Goal: Information Seeking & Learning: Learn about a topic

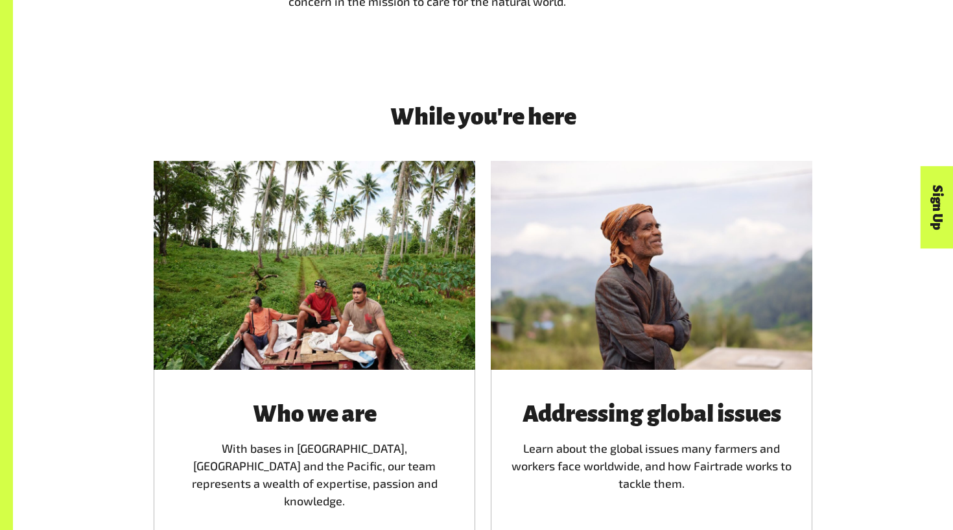
scroll to position [1811, 0]
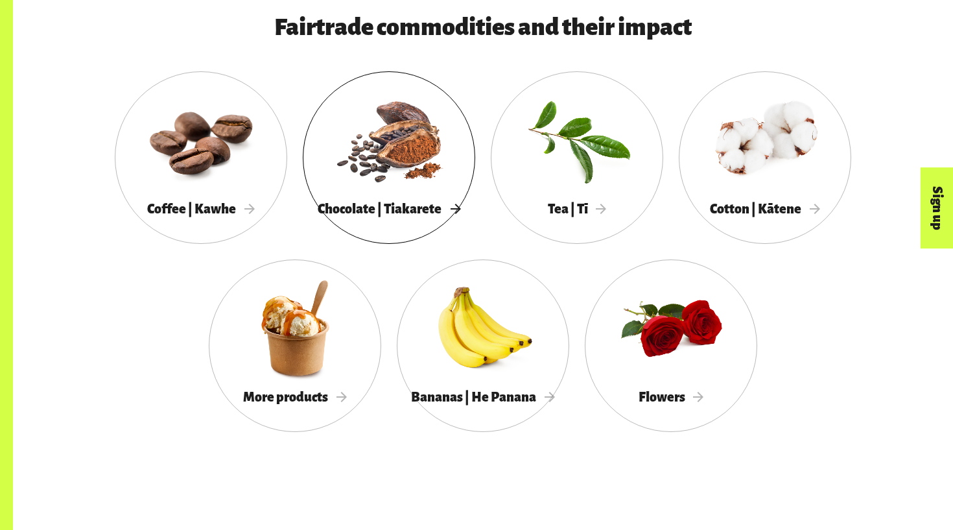
scroll to position [1193, 0]
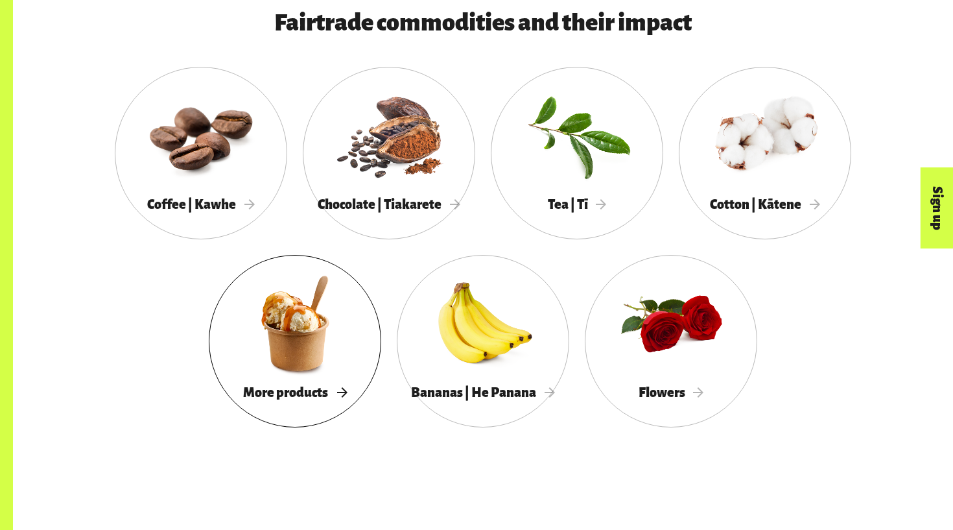
click at [336, 398] on span "More products" at bounding box center [295, 392] width 104 height 14
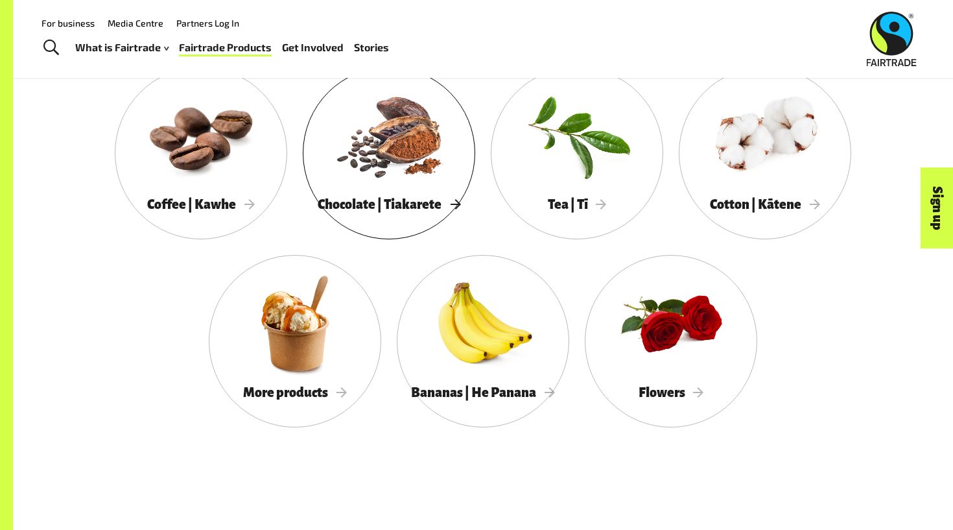
click at [394, 197] on span "Chocolate | Tiakarete" at bounding box center [389, 204] width 143 height 14
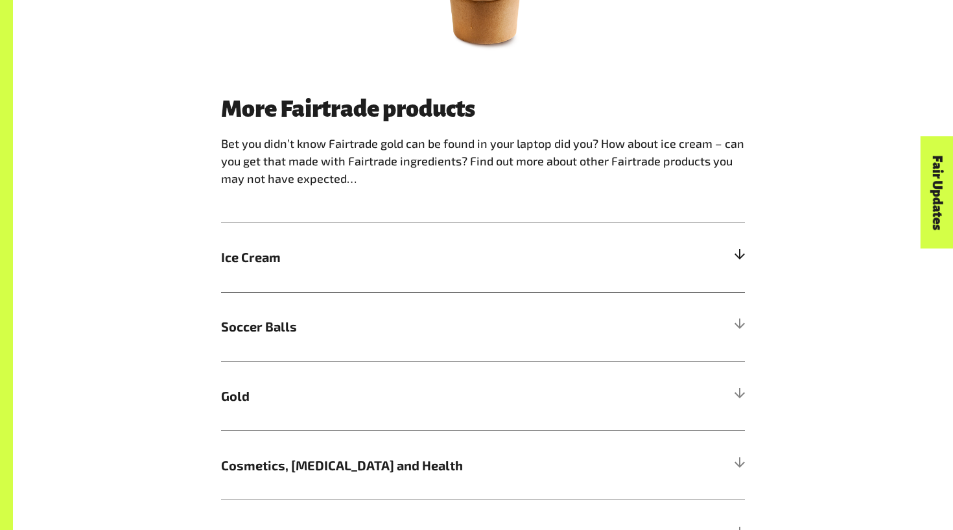
scroll to position [761, 0]
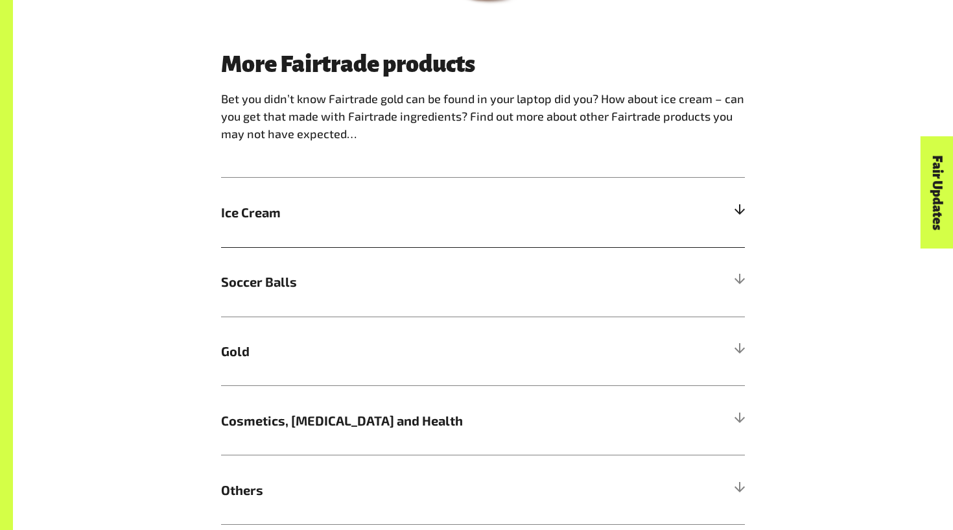
click at [390, 224] on h5 "Ice Cream" at bounding box center [483, 212] width 524 height 69
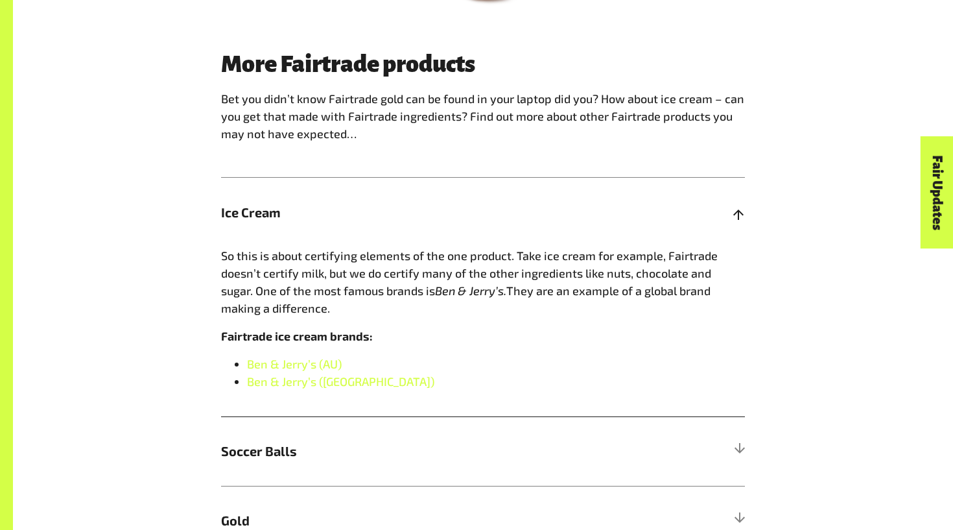
click at [469, 208] on span "Ice Cream" at bounding box center [417, 211] width 393 height 19
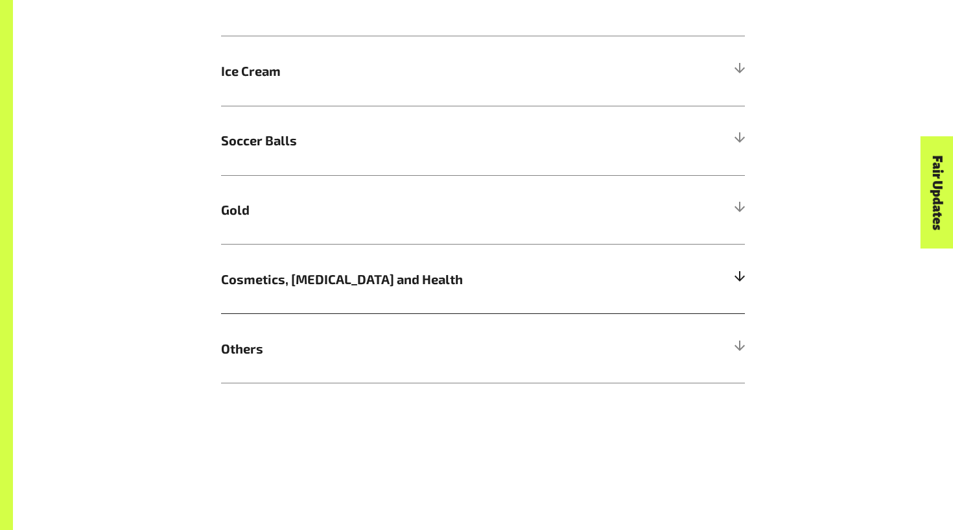
scroll to position [913, 0]
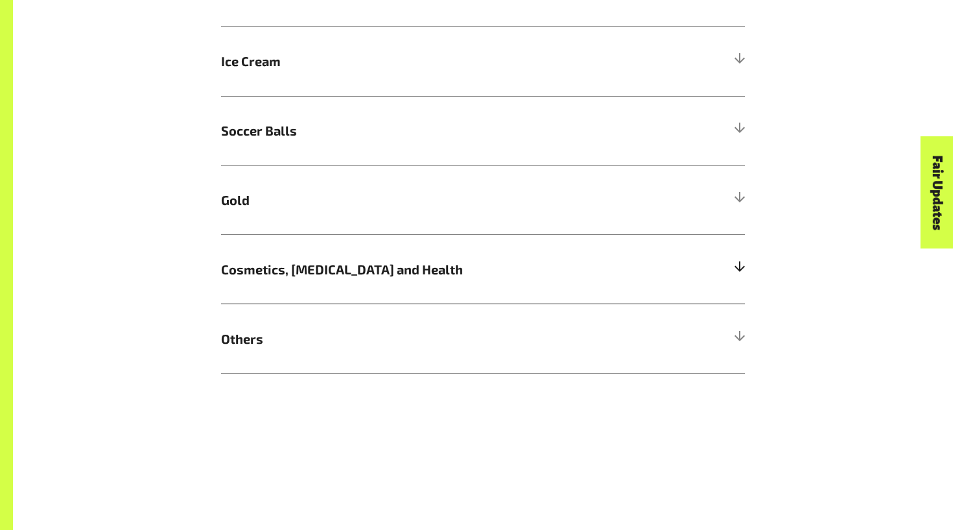
click at [444, 277] on span "Cosmetics, Skin Care and Health" at bounding box center [417, 268] width 393 height 19
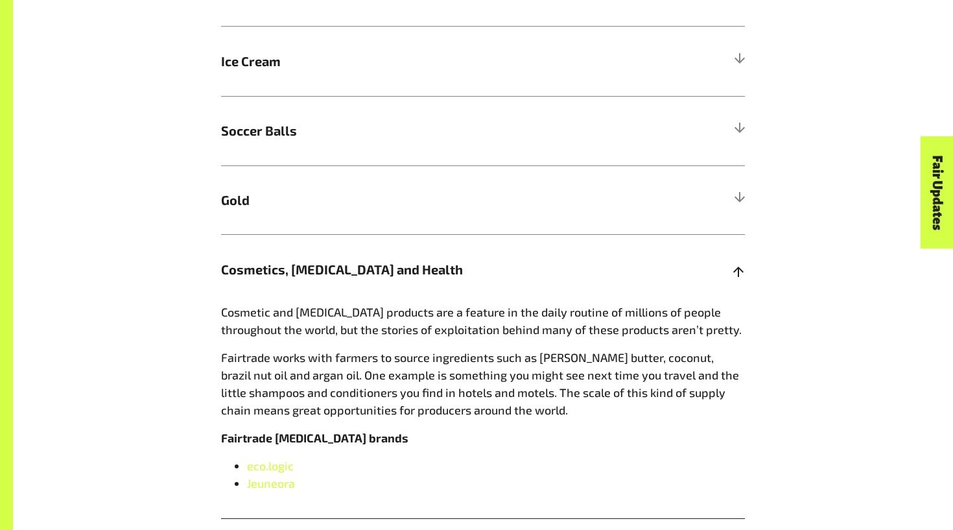
click at [447, 271] on span "Cosmetics, Skin Care and Health" at bounding box center [417, 268] width 393 height 19
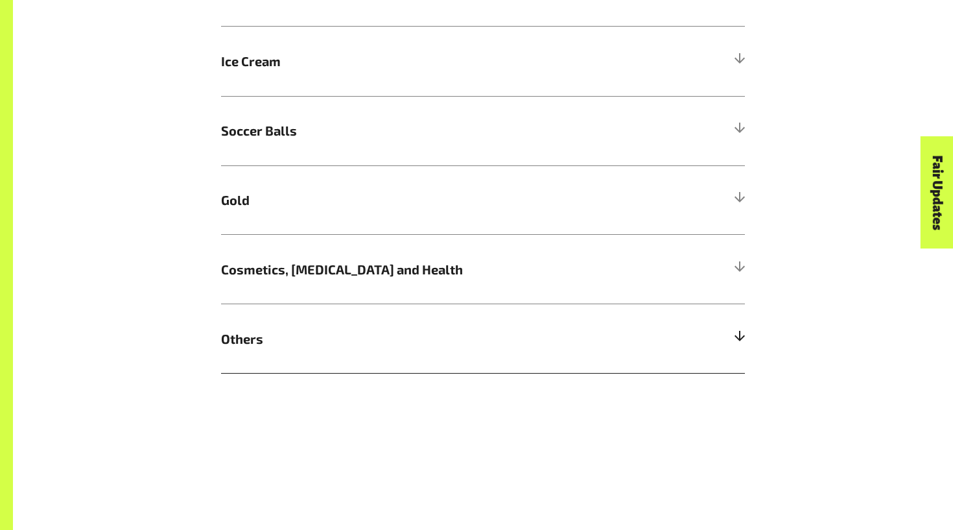
click at [414, 346] on span "Others" at bounding box center [417, 338] width 393 height 19
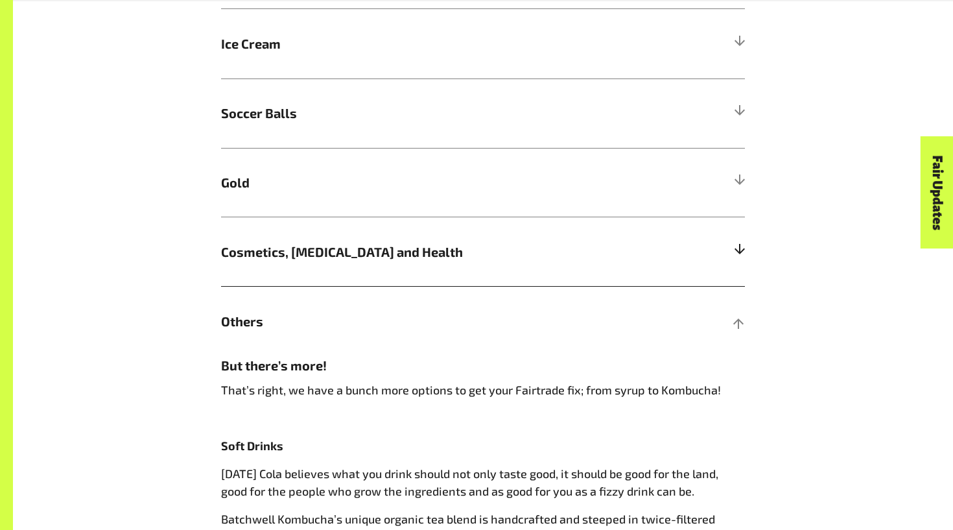
scroll to position [933, 0]
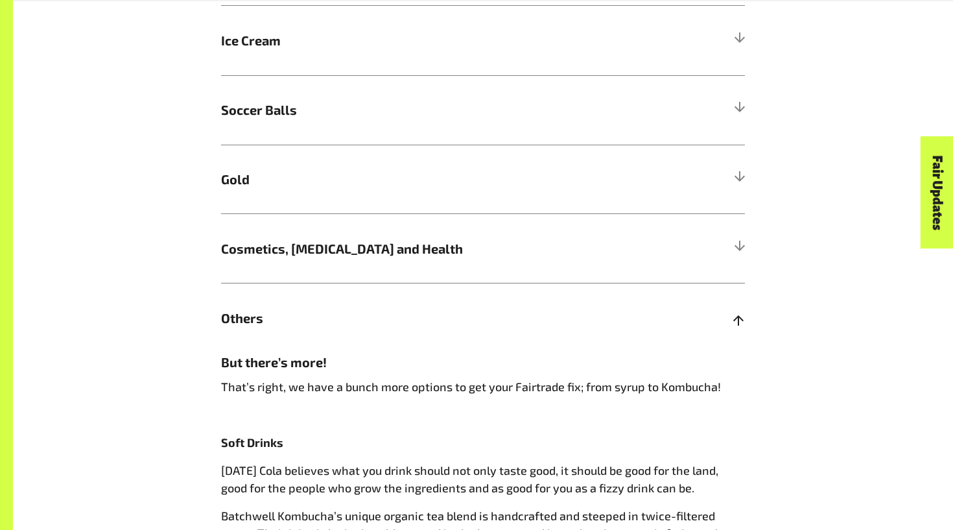
click at [405, 309] on span "Others" at bounding box center [417, 317] width 393 height 19
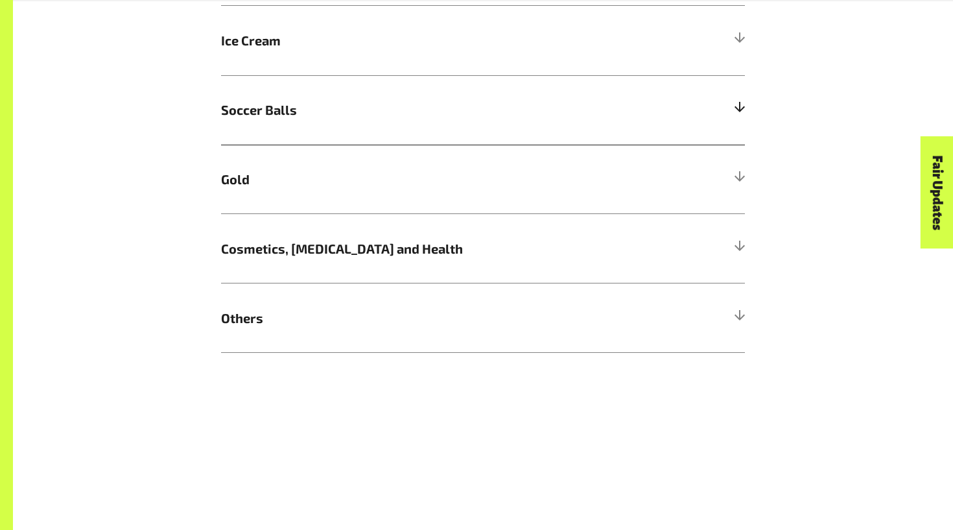
click at [544, 102] on span "Soccer Balls" at bounding box center [417, 109] width 393 height 19
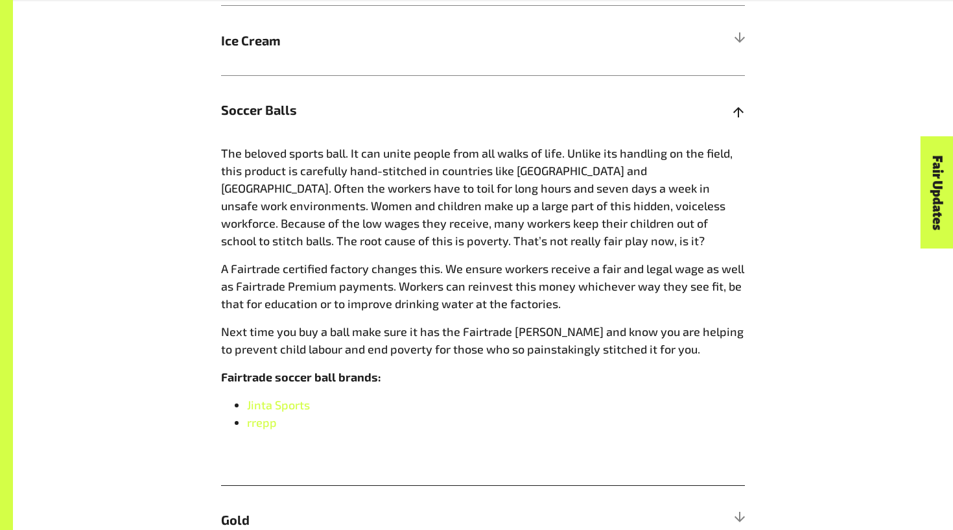
click at [542, 107] on span "Soccer Balls" at bounding box center [417, 109] width 393 height 19
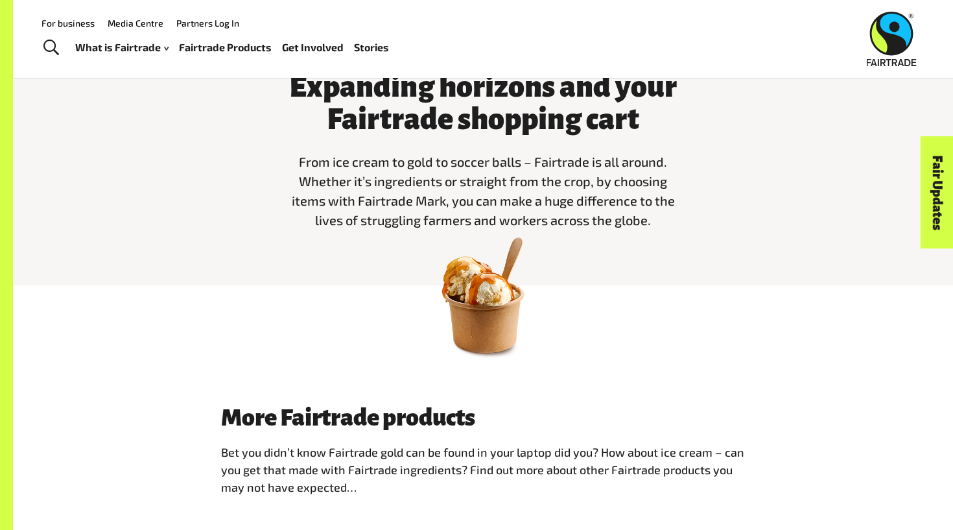
scroll to position [283, 0]
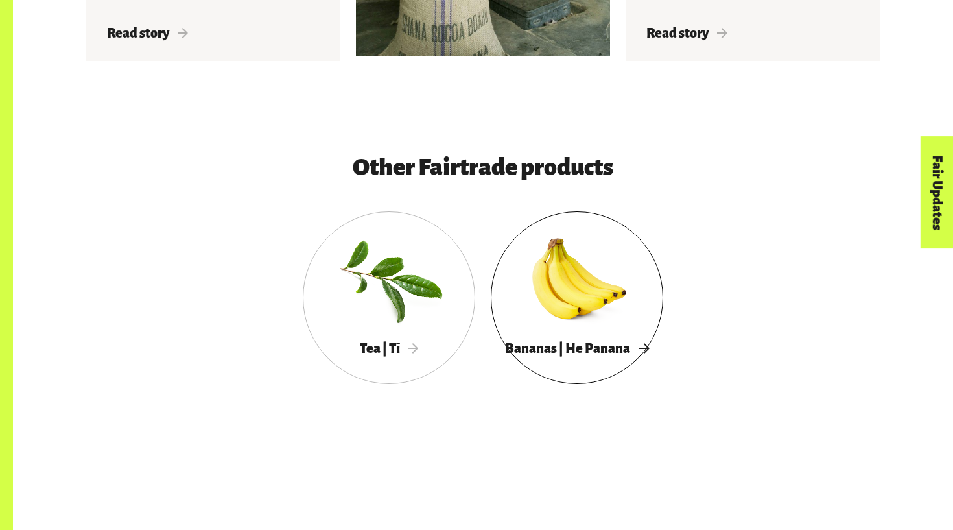
scroll to position [2300, 0]
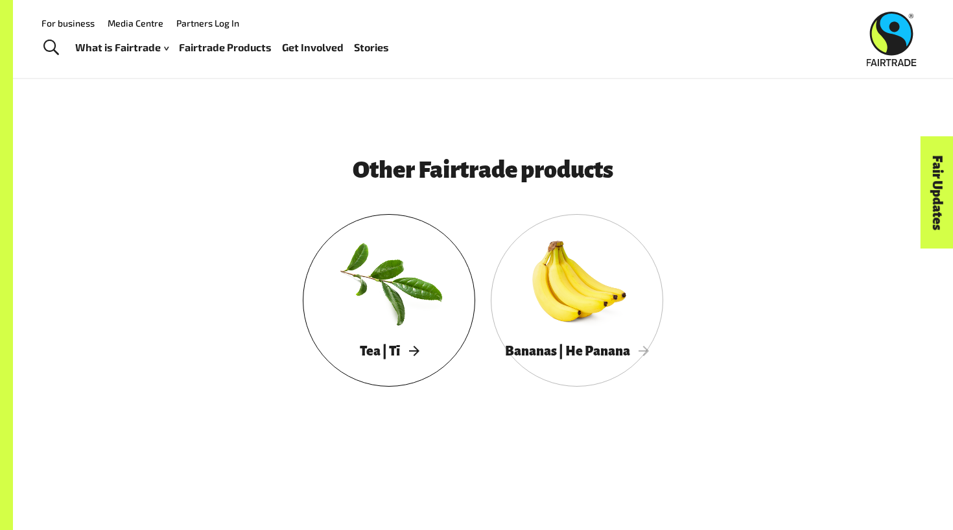
click at [427, 354] on div "Tea | Tī" at bounding box center [389, 351] width 173 height 27
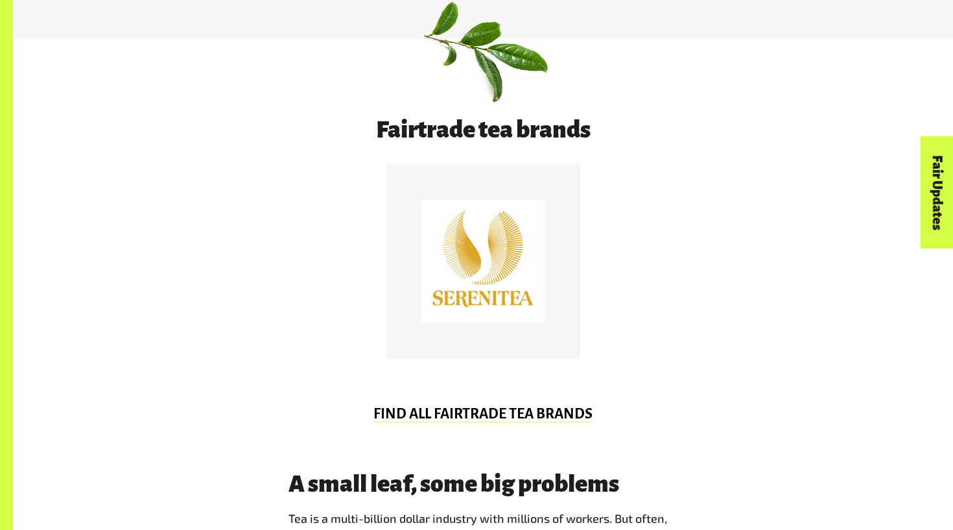
scroll to position [660, 0]
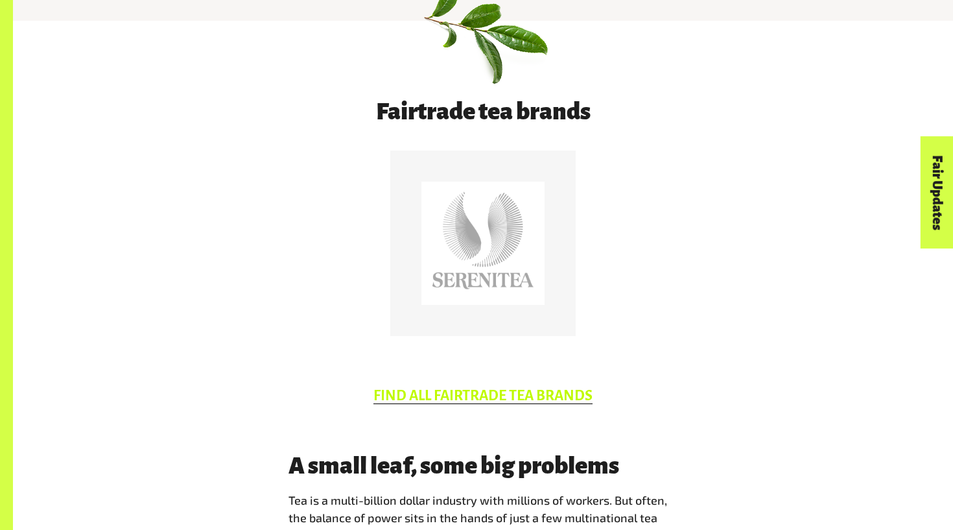
click at [429, 390] on link "FIND ALL FAIRTRADE TEA BRANDS" at bounding box center [483, 396] width 219 height 16
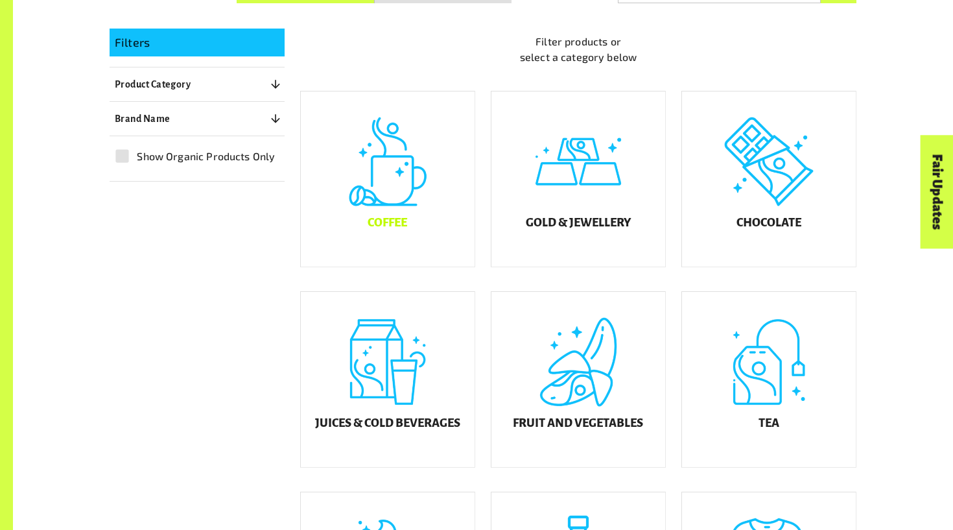
click at [404, 205] on div "Coffee" at bounding box center [388, 178] width 174 height 175
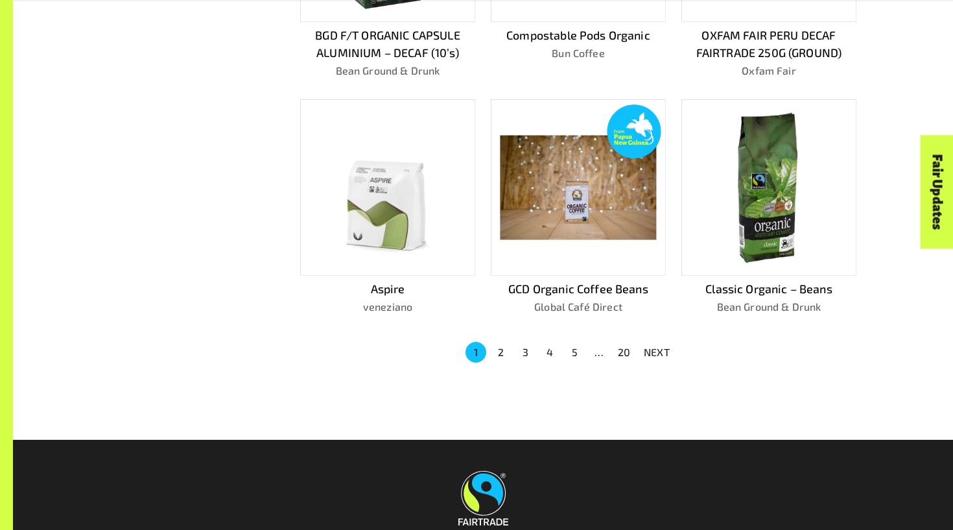
scroll to position [833, 0]
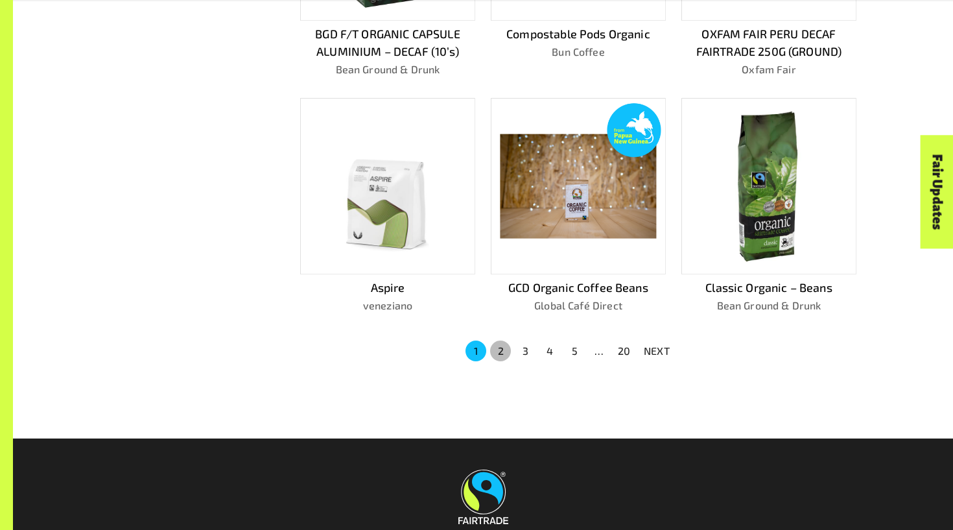
click at [503, 340] on button "2" at bounding box center [500, 350] width 21 height 21
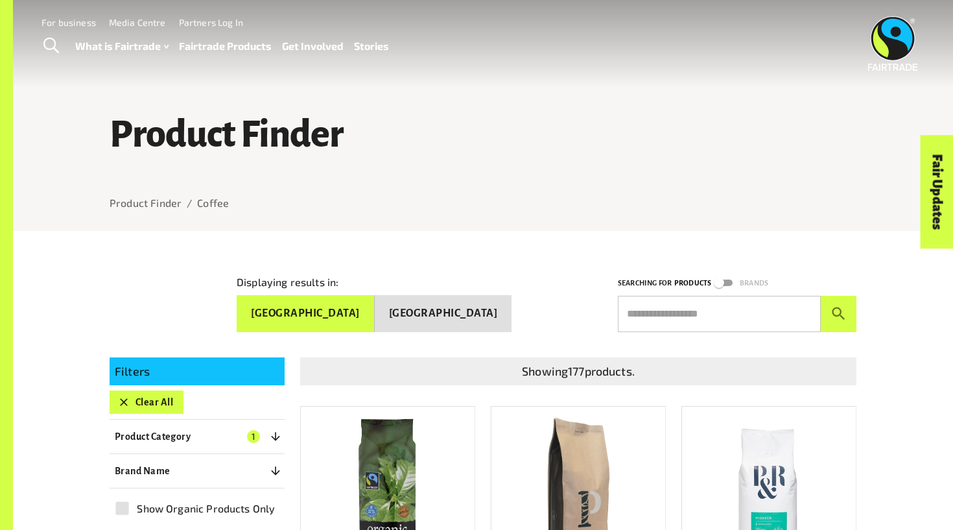
scroll to position [0, 0]
click at [248, 436] on button "Product Category 1" at bounding box center [197, 436] width 175 height 23
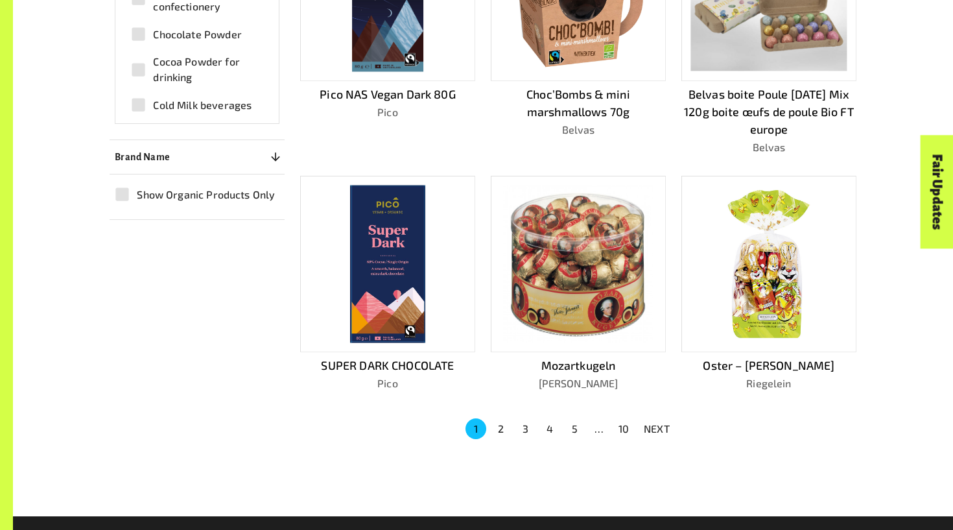
scroll to position [769, 0]
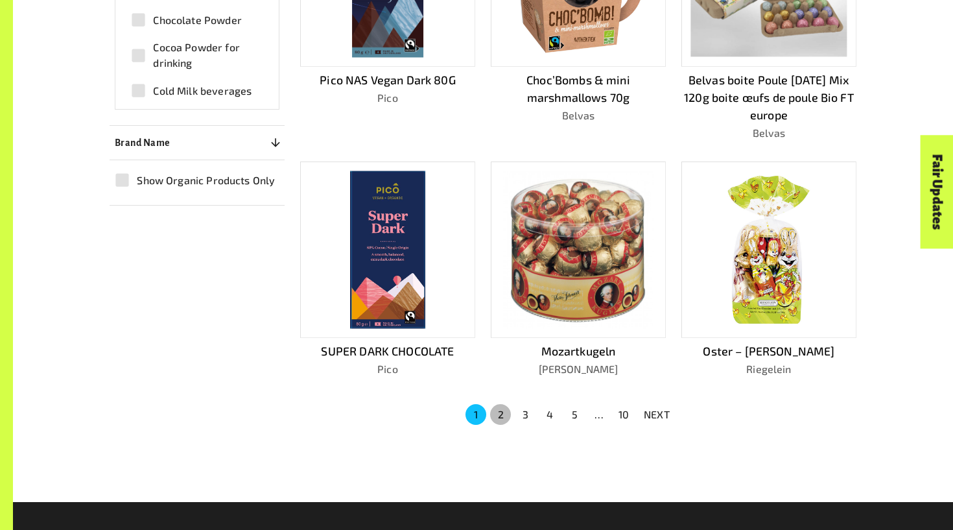
click at [507, 409] on button "2" at bounding box center [500, 414] width 21 height 21
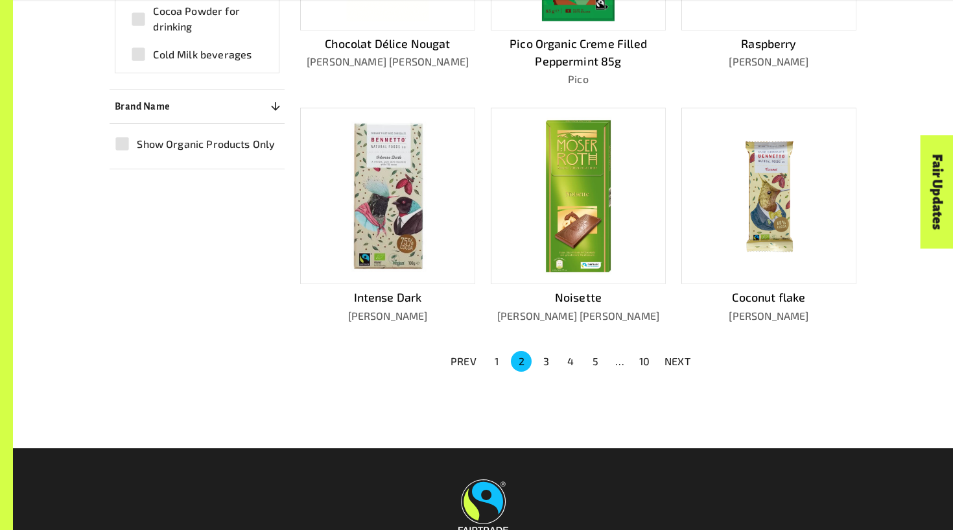
scroll to position [806, 0]
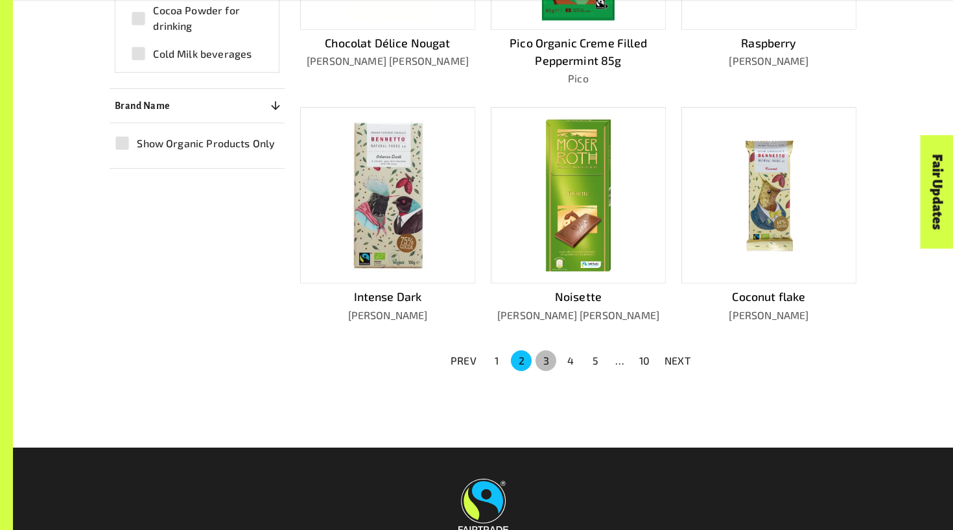
click at [542, 358] on button "3" at bounding box center [546, 360] width 21 height 21
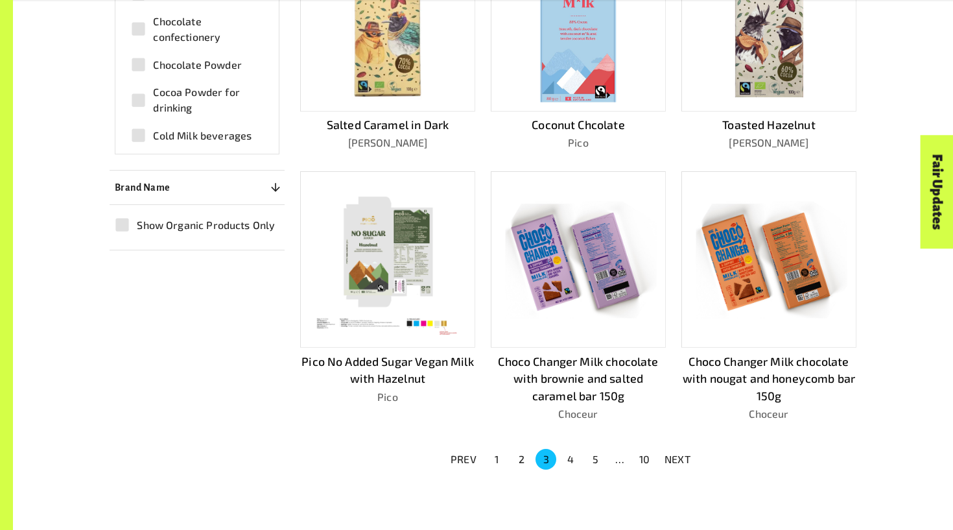
scroll to position [723, 0]
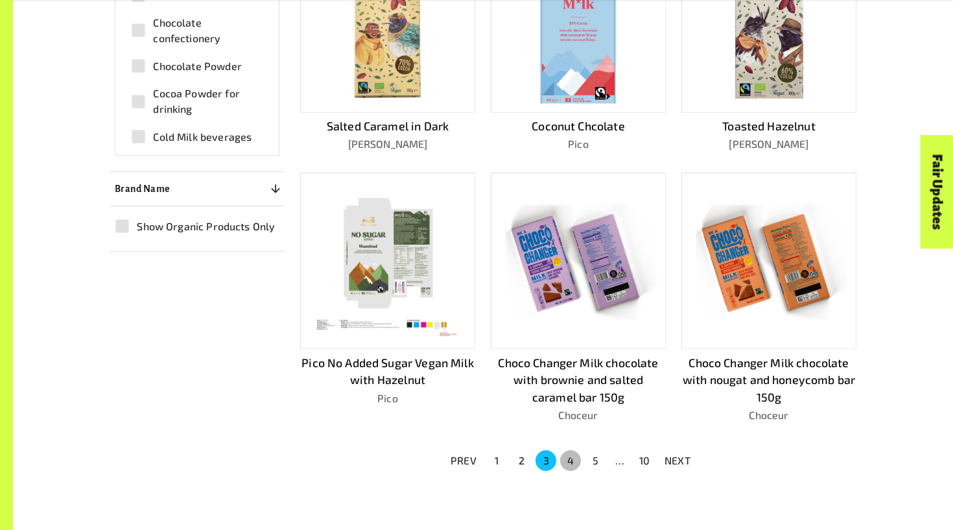
click at [564, 450] on button "4" at bounding box center [570, 460] width 21 height 21
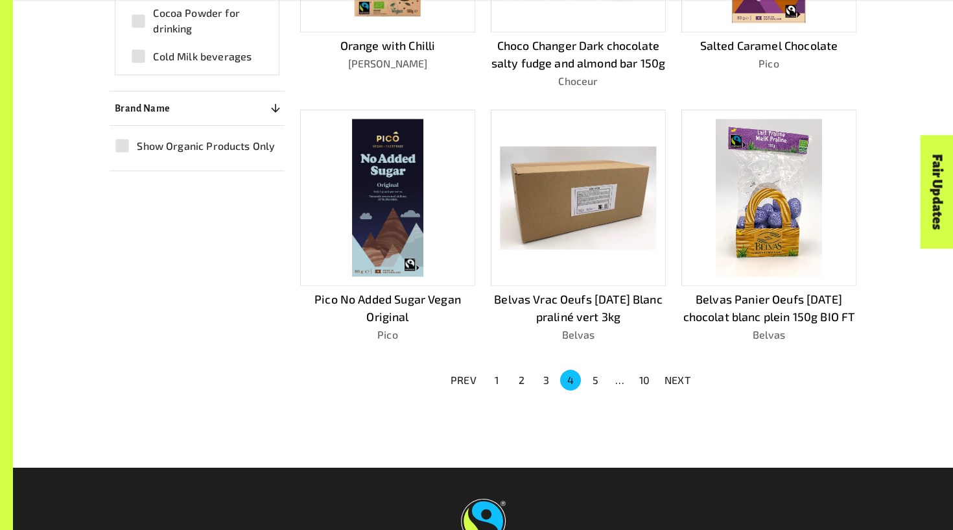
scroll to position [806, 0]
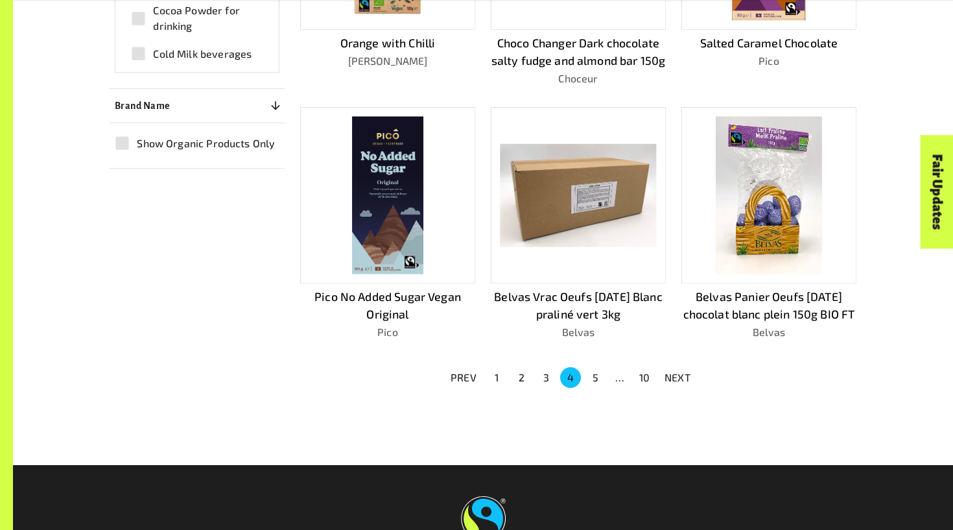
click at [595, 375] on button "5" at bounding box center [595, 377] width 21 height 21
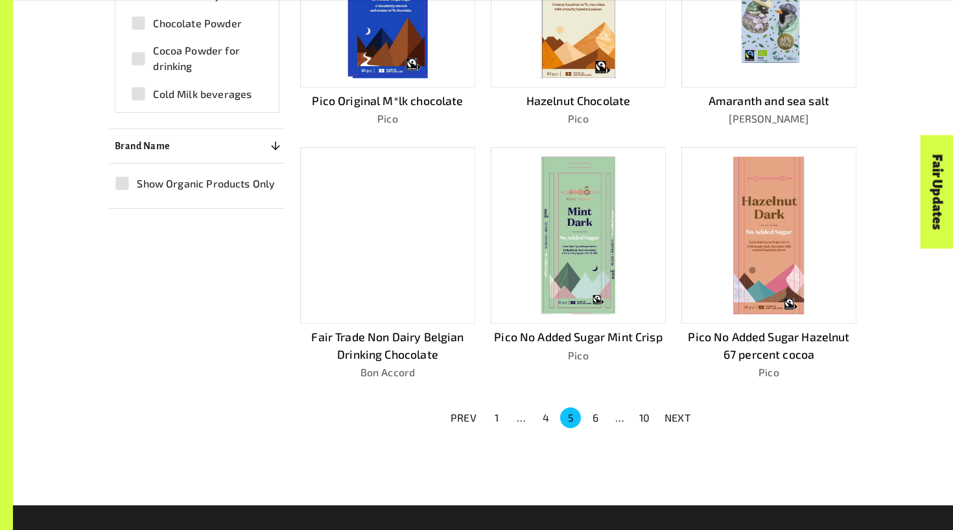
scroll to position [831, 0]
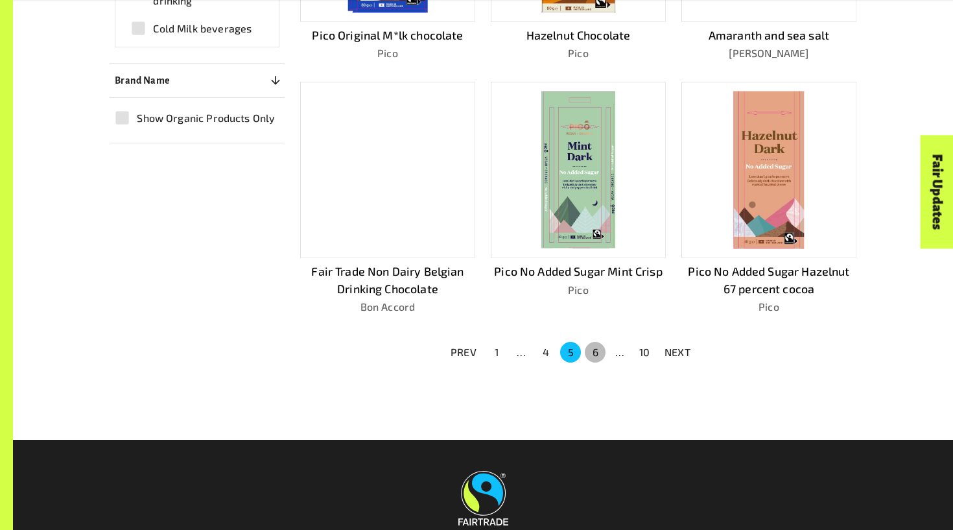
click at [603, 342] on button "6" at bounding box center [595, 352] width 21 height 21
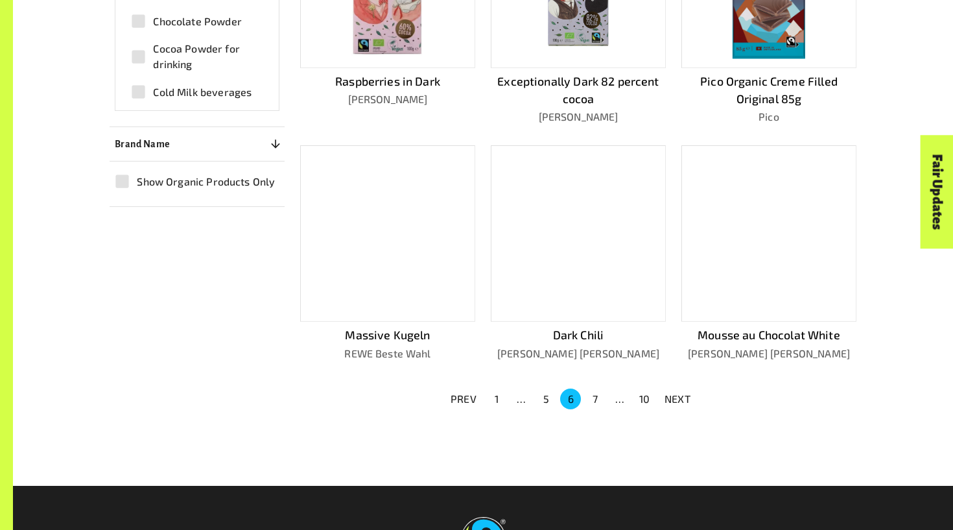
scroll to position [820, 0]
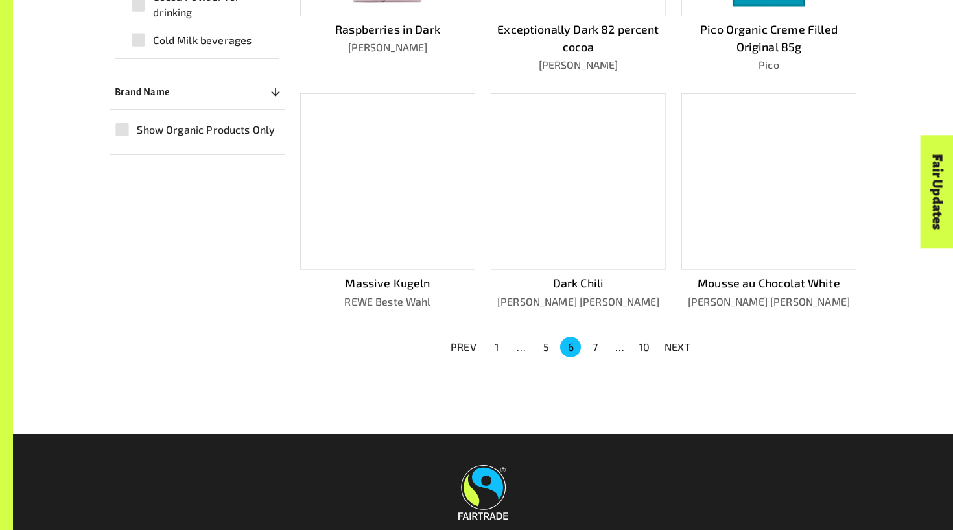
click at [597, 338] on button "7" at bounding box center [595, 347] width 21 height 21
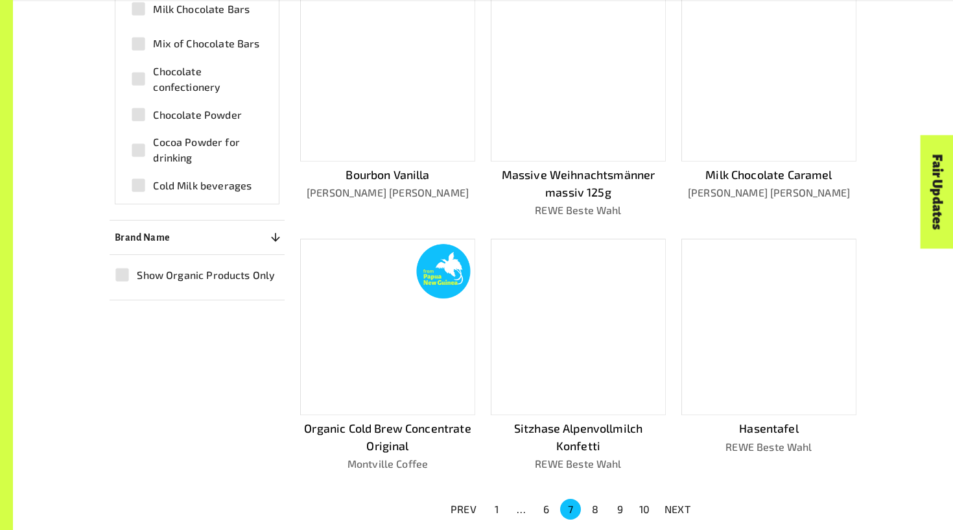
scroll to position [677, 0]
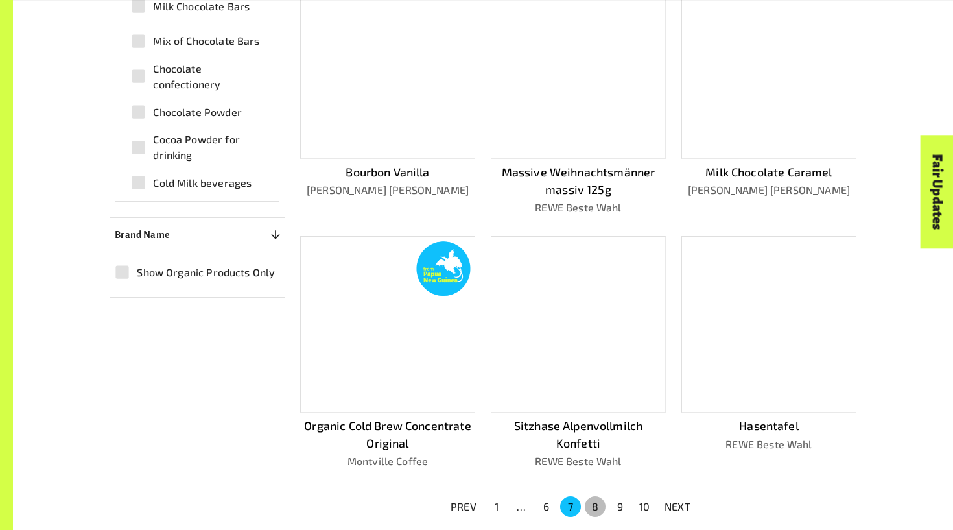
click at [595, 498] on button "8" at bounding box center [595, 506] width 21 height 21
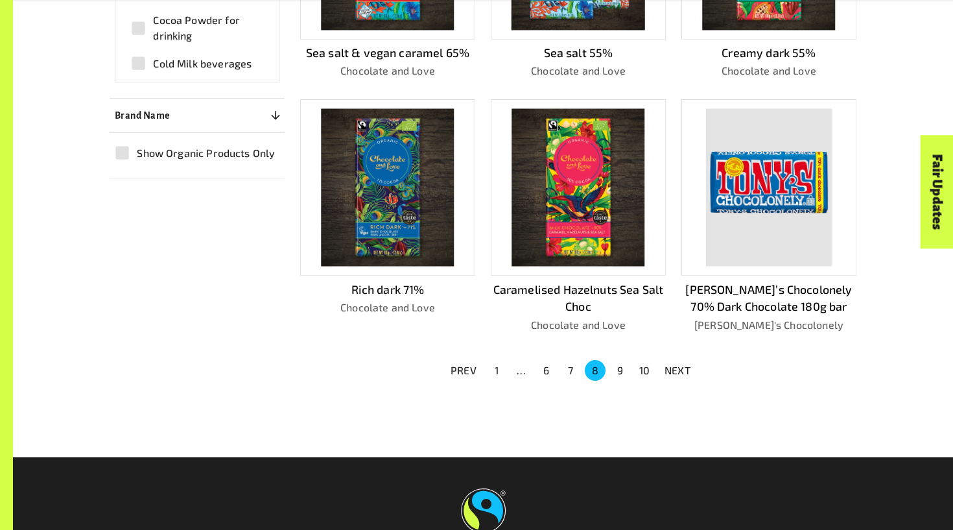
scroll to position [835, 0]
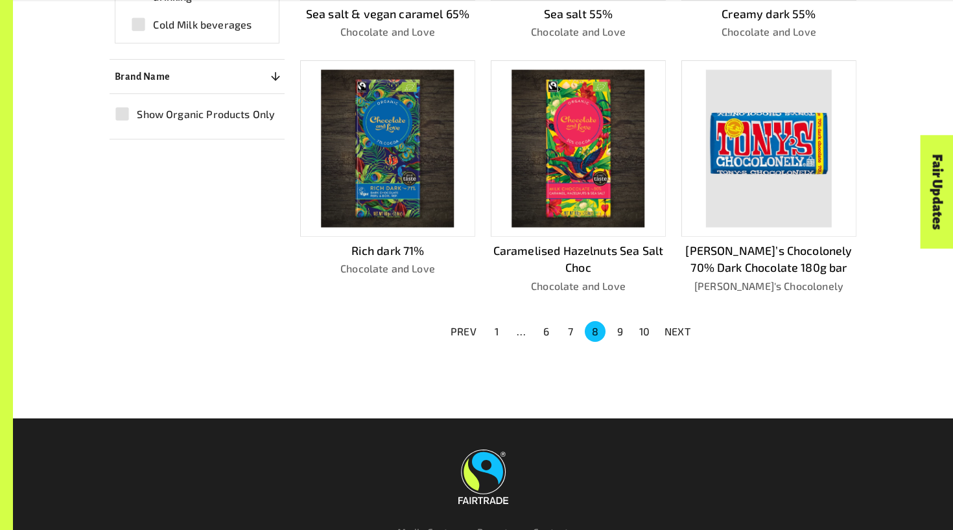
click at [618, 329] on button "9" at bounding box center [620, 331] width 21 height 21
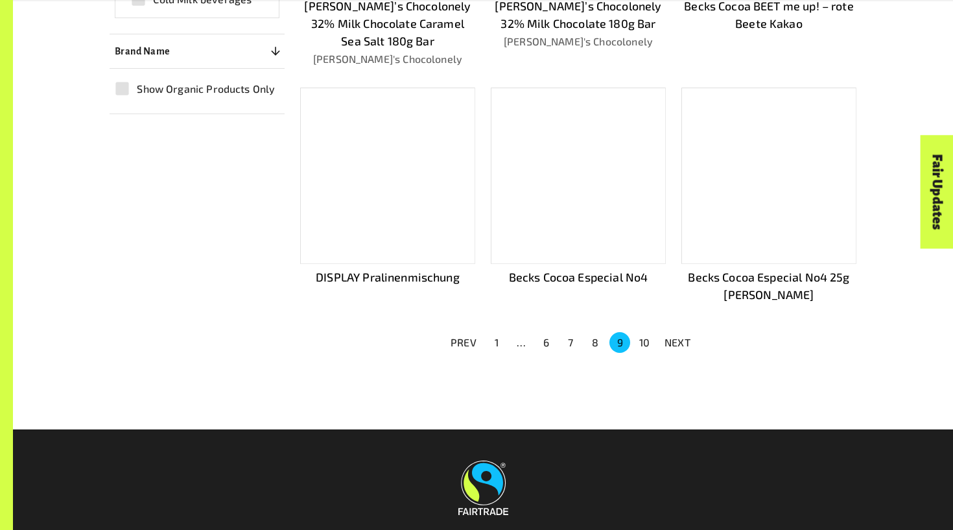
scroll to position [869, 0]
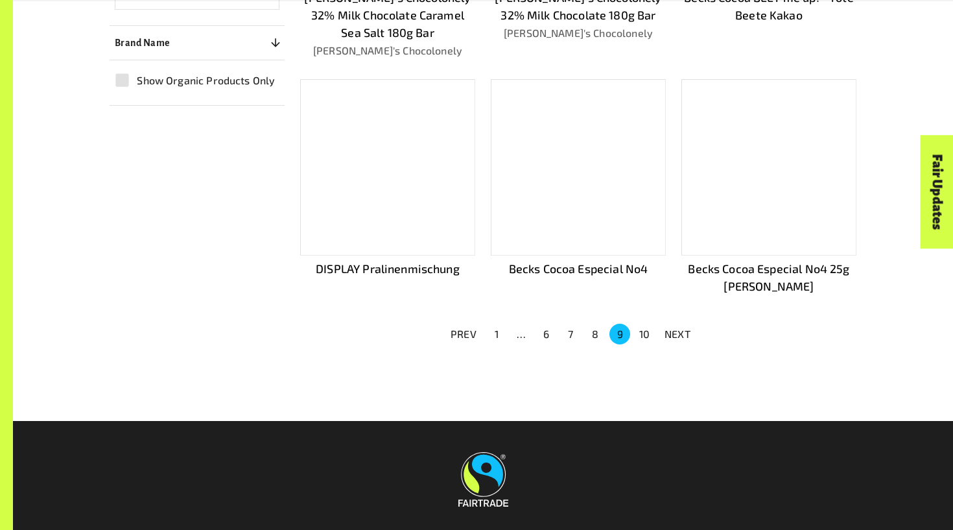
click at [643, 335] on ul "PREV 1 … 6 7 8 9 10 NEXT" at bounding box center [571, 333] width 256 height 23
click at [643, 324] on button "10" at bounding box center [644, 334] width 21 height 21
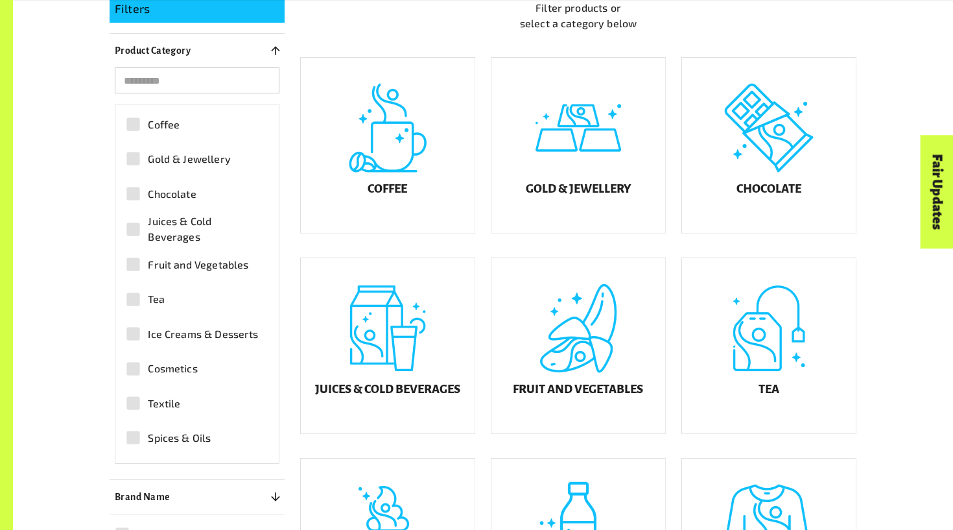
scroll to position [376, 0]
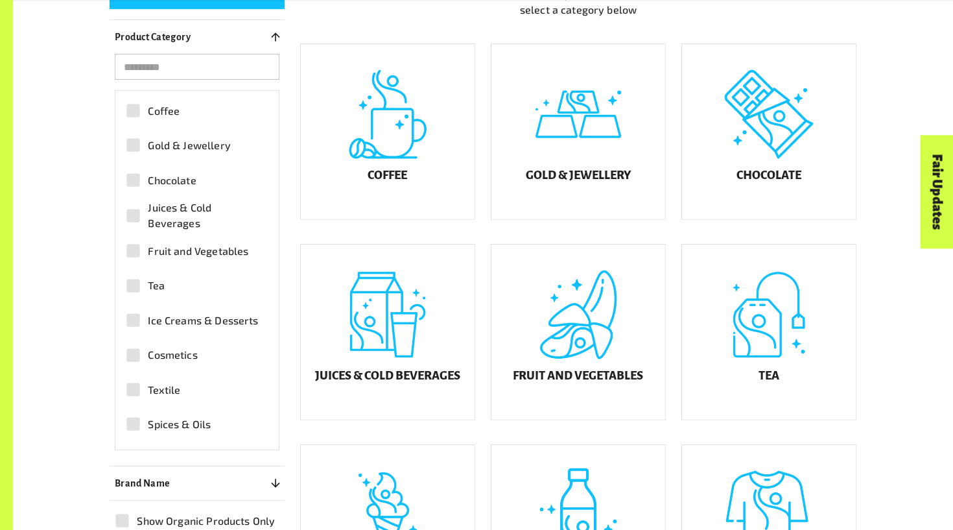
click at [191, 200] on span "Juices & Cold Beverages" at bounding box center [204, 215] width 113 height 31
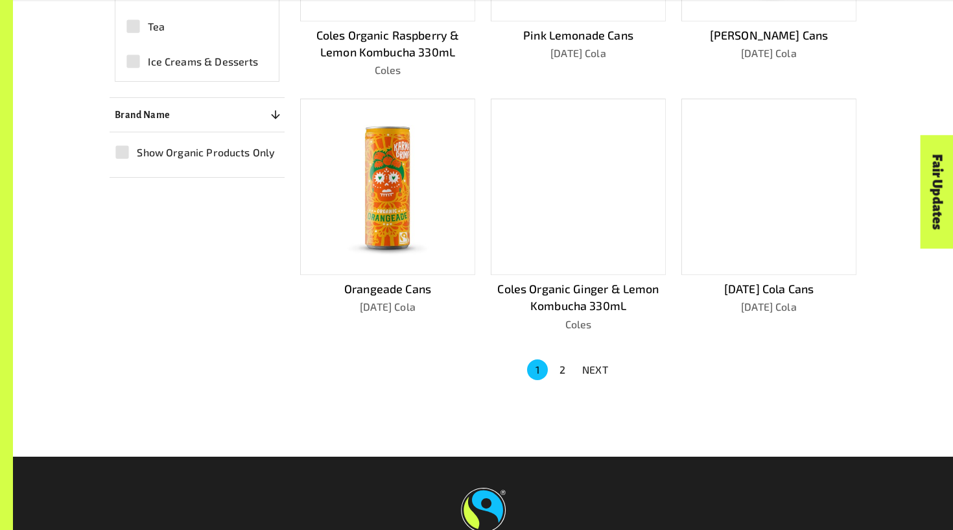
scroll to position [796, 0]
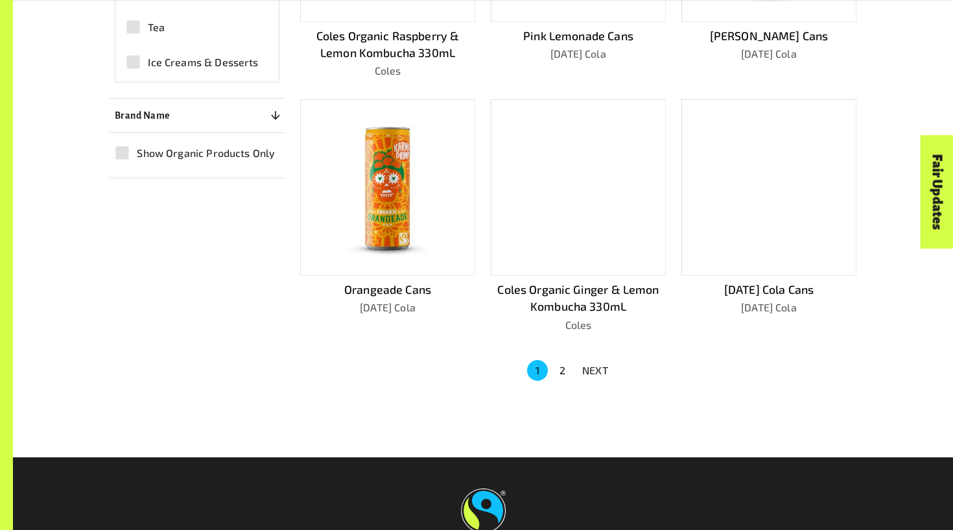
click at [575, 359] on button "NEXT" at bounding box center [596, 370] width 42 height 23
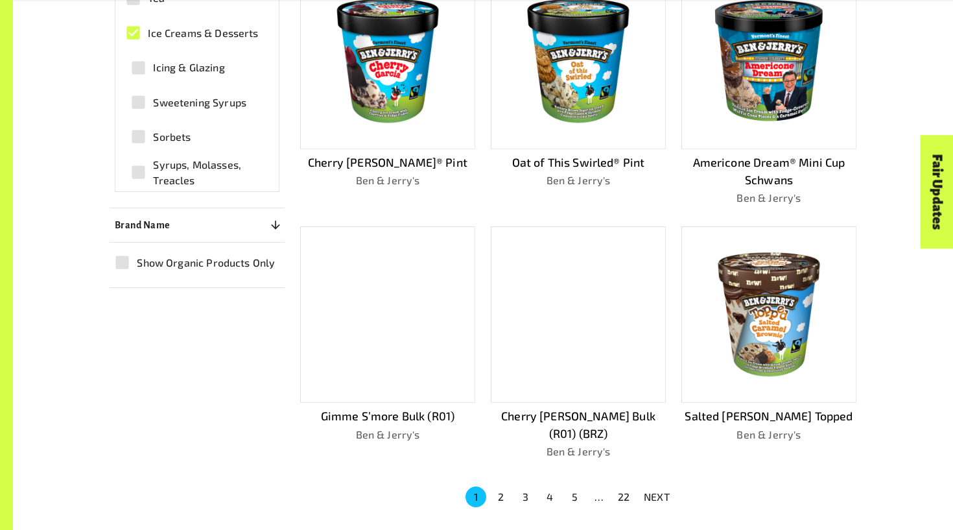
scroll to position [686, 0]
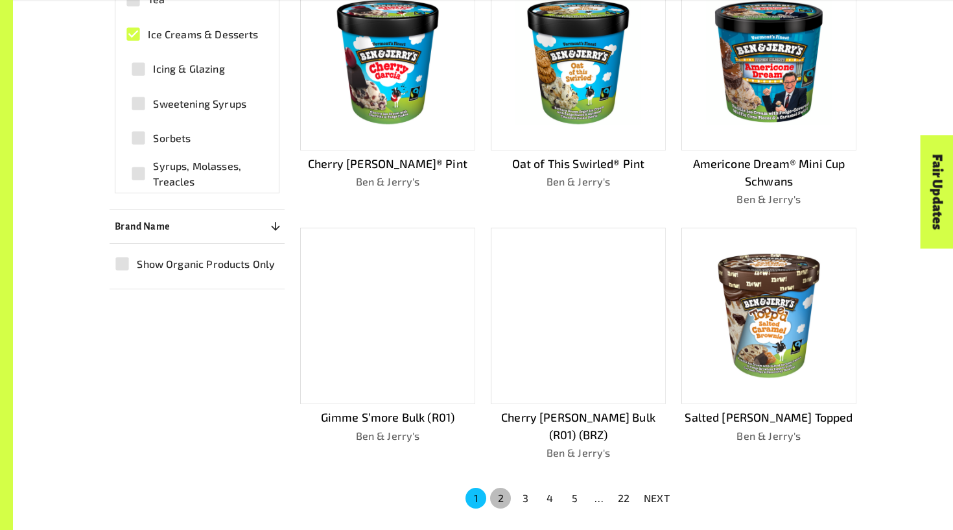
click at [504, 488] on button "2" at bounding box center [500, 498] width 21 height 21
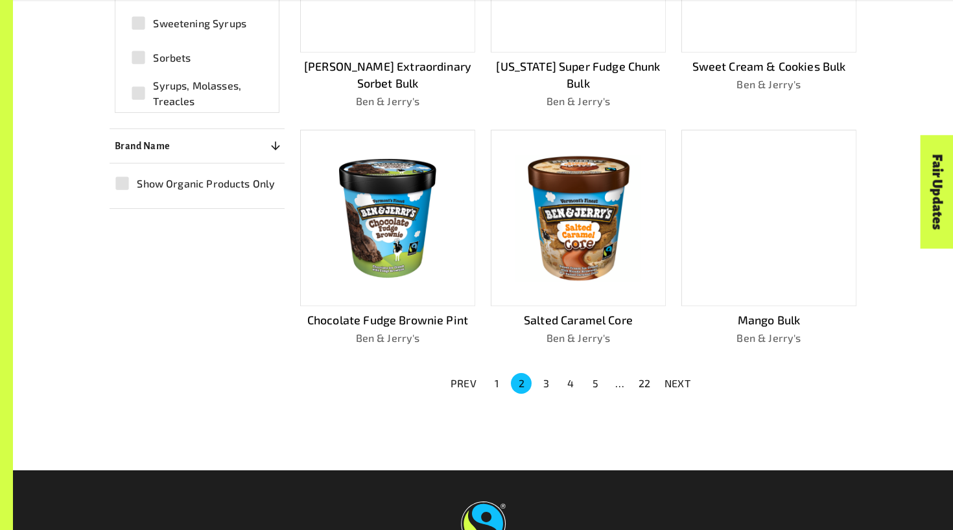
scroll to position [774, 0]
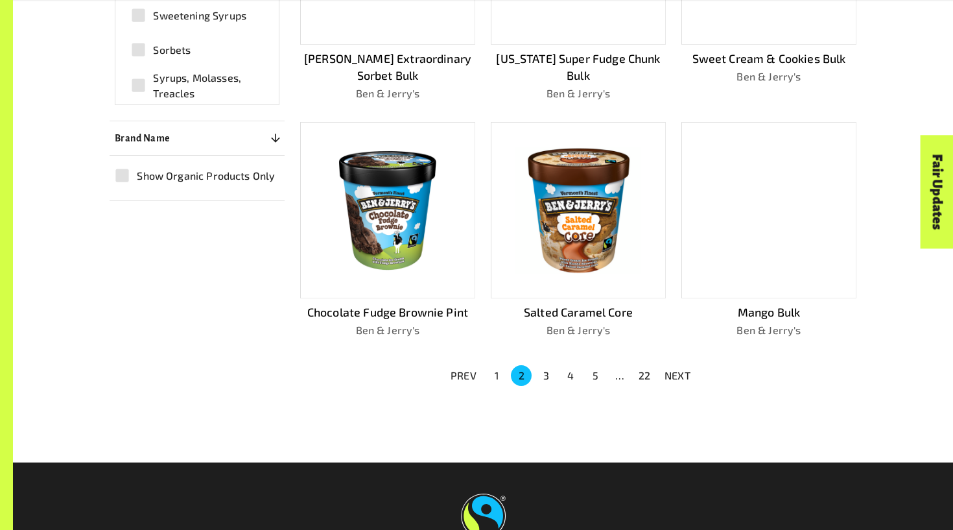
click at [549, 370] on button "3" at bounding box center [546, 375] width 21 height 21
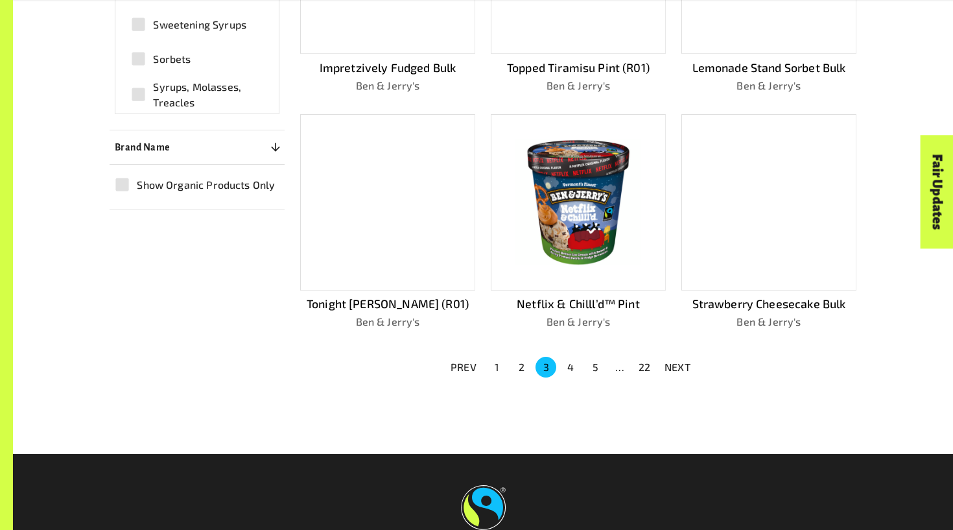
scroll to position [770, 0]
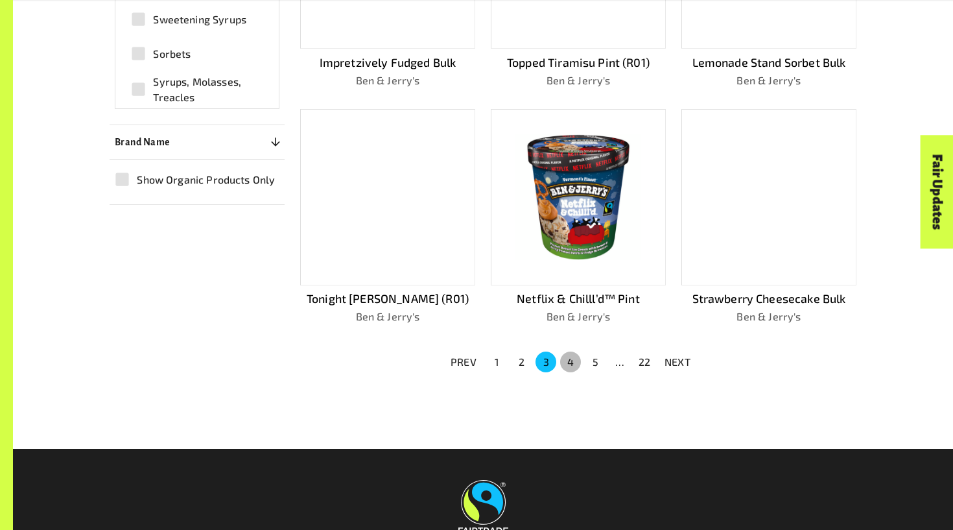
click at [568, 358] on button "4" at bounding box center [570, 362] width 21 height 21
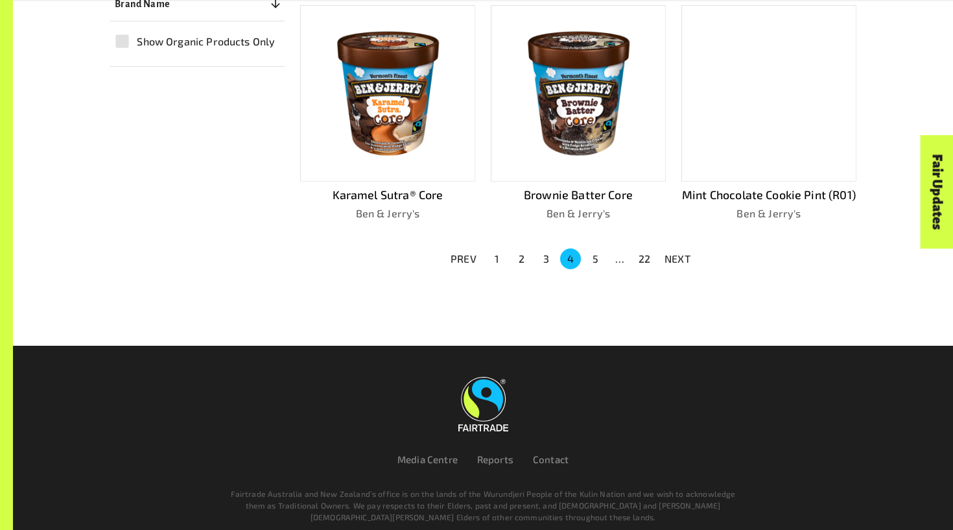
scroll to position [911, 0]
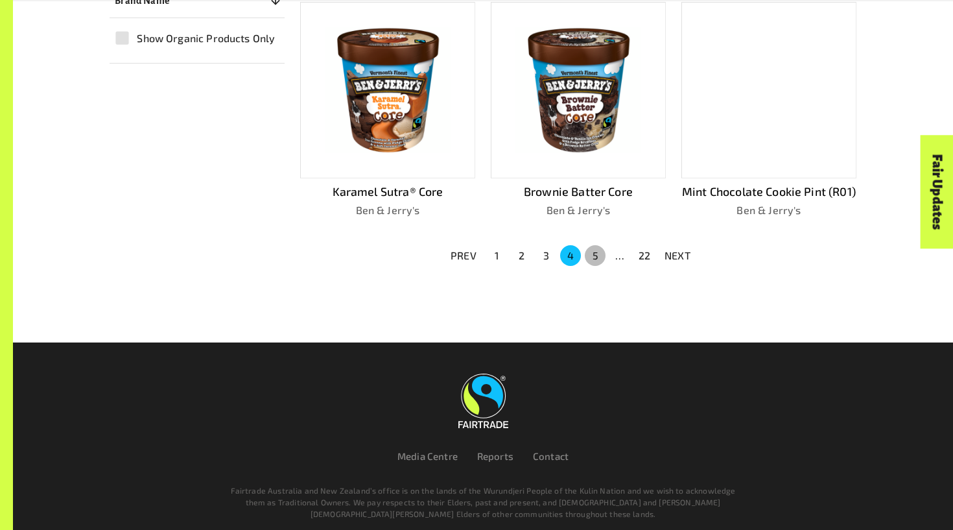
click at [597, 245] on button "5" at bounding box center [595, 255] width 21 height 21
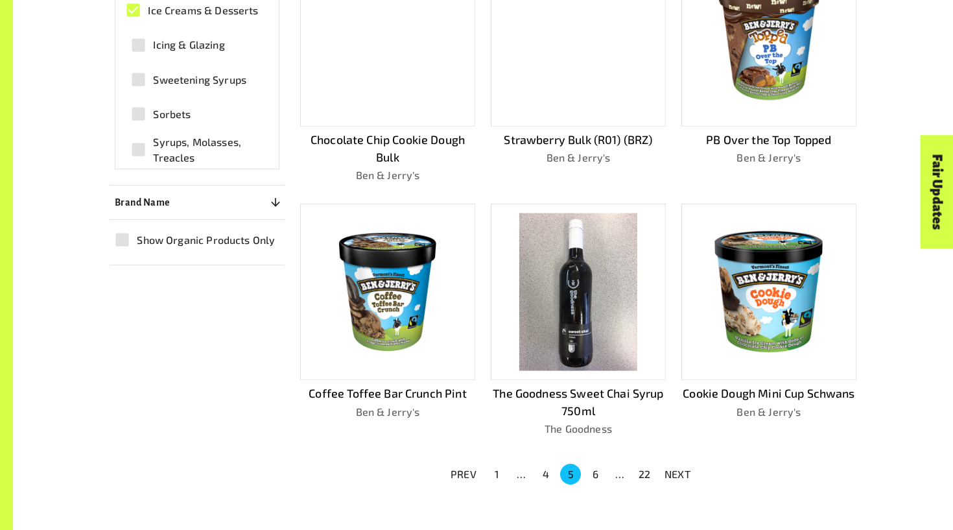
scroll to position [809, 0]
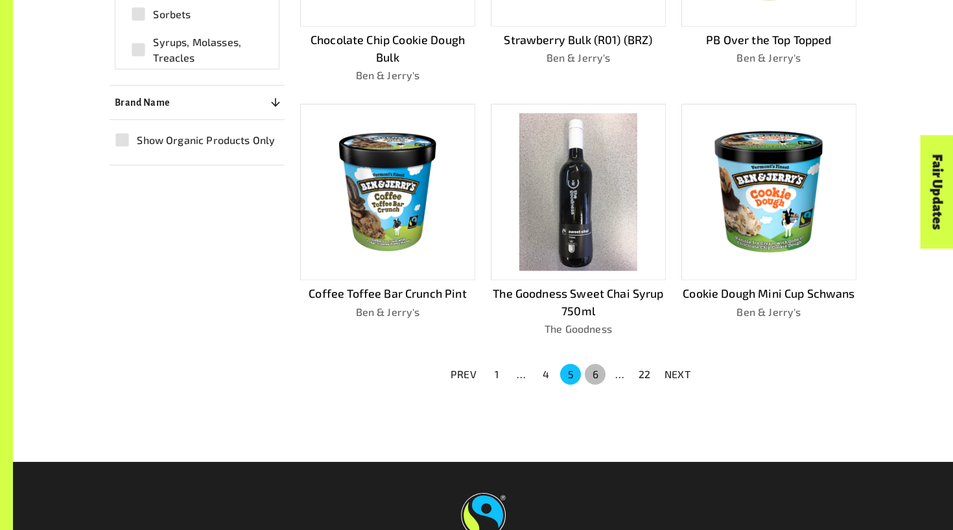
click at [591, 364] on button "6" at bounding box center [595, 374] width 21 height 21
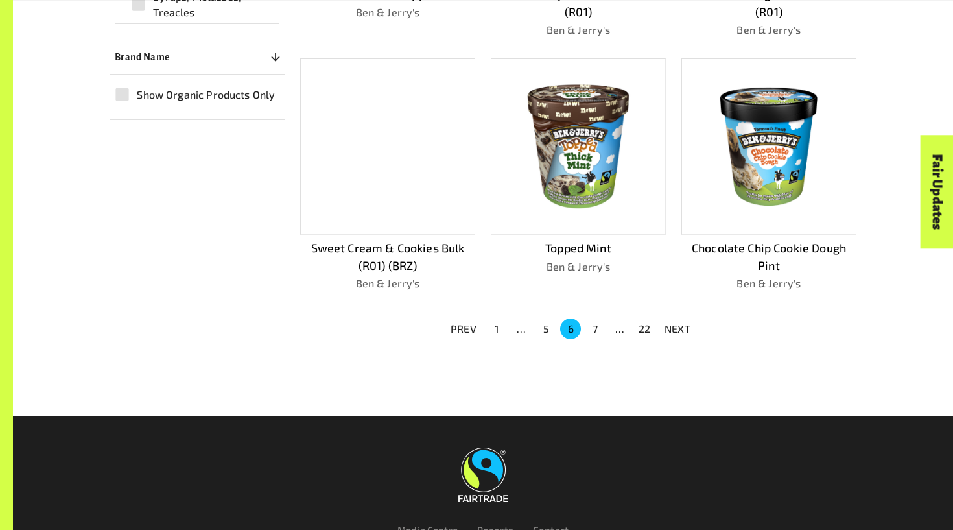
scroll to position [861, 0]
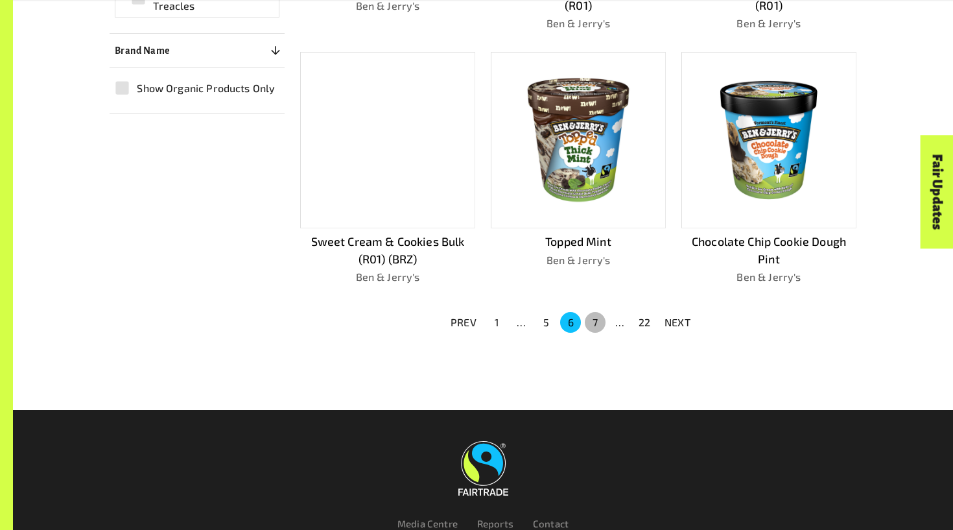
click at [598, 313] on button "7" at bounding box center [595, 322] width 21 height 21
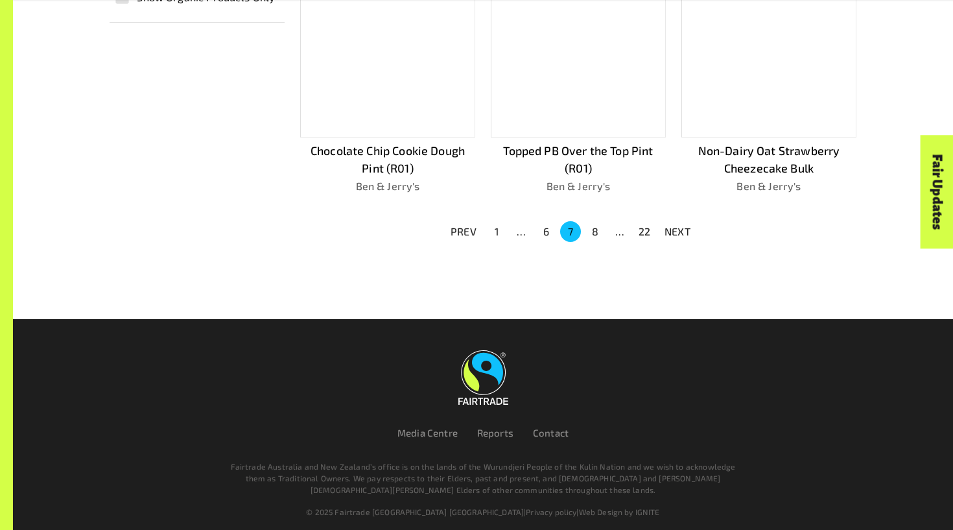
scroll to position [951, 0]
click at [591, 222] on button "8" at bounding box center [595, 232] width 21 height 21
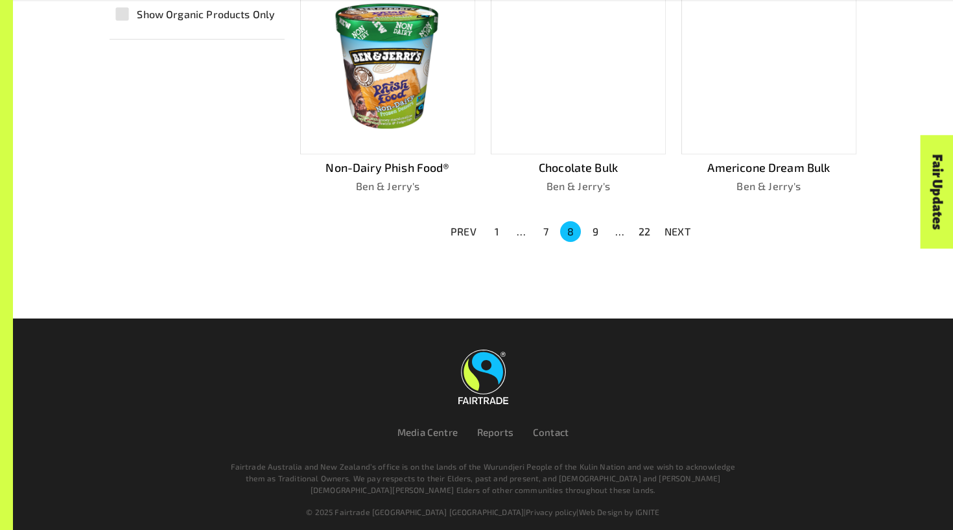
scroll to position [935, 0]
click at [595, 222] on button "9" at bounding box center [595, 232] width 21 height 21
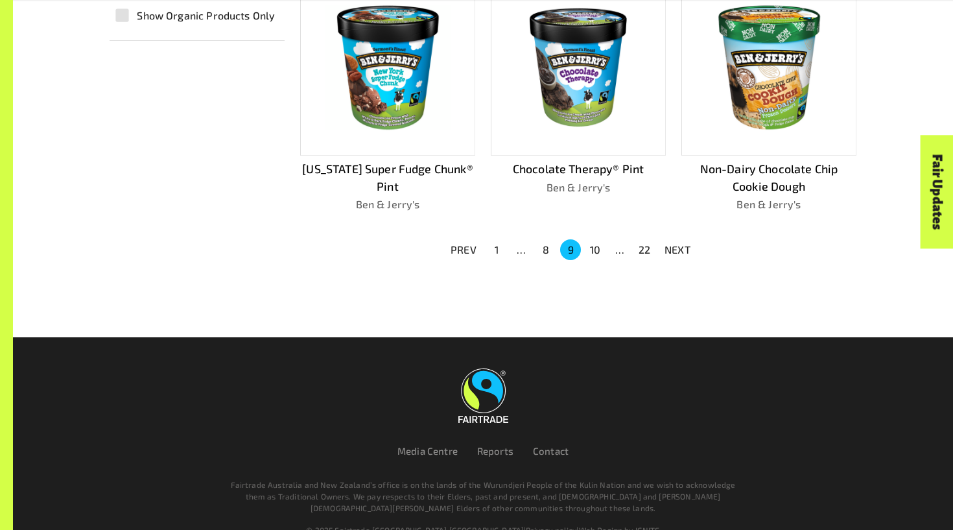
scroll to position [933, 0]
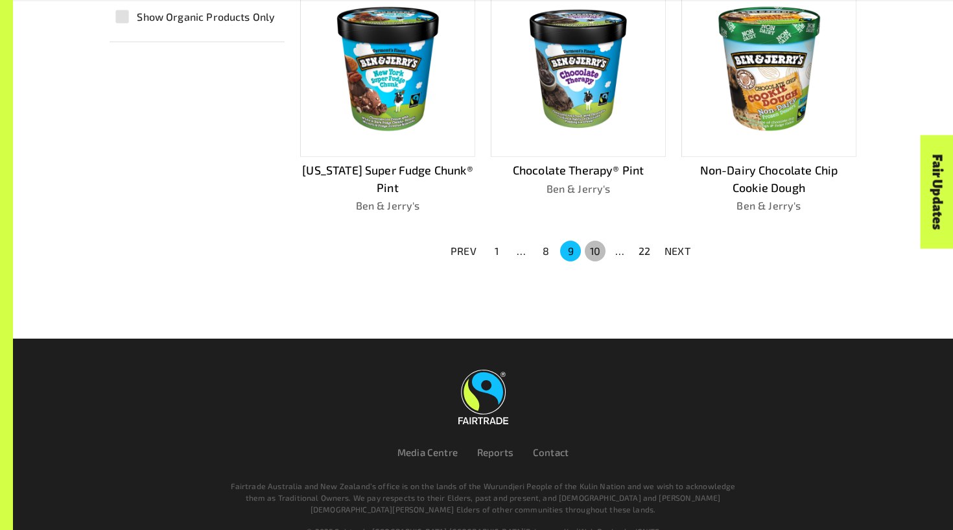
click at [592, 241] on button "10" at bounding box center [595, 251] width 21 height 21
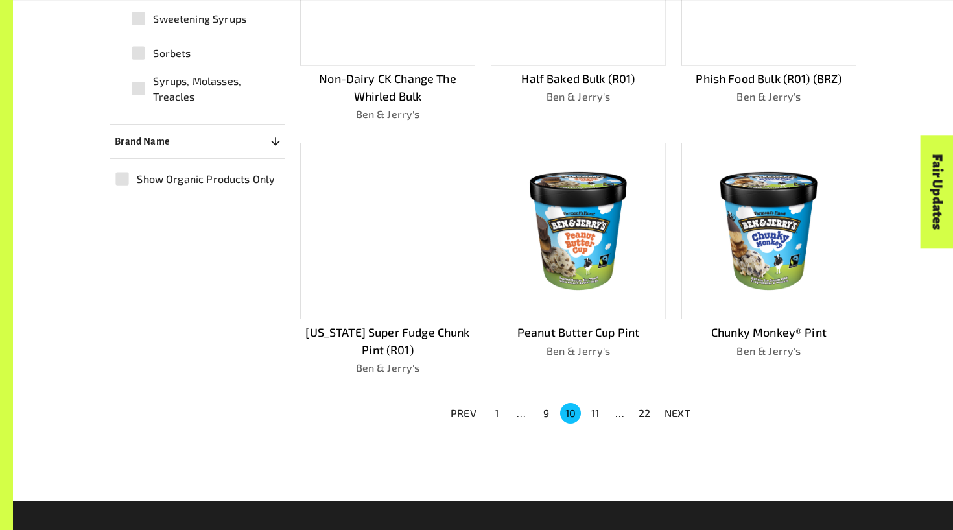
scroll to position [774, 0]
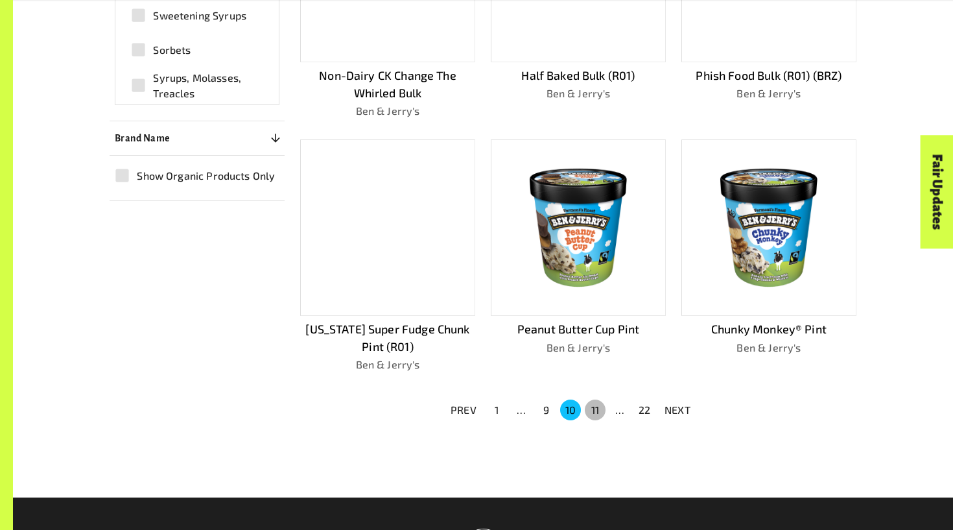
click at [594, 400] on button "11" at bounding box center [595, 410] width 21 height 21
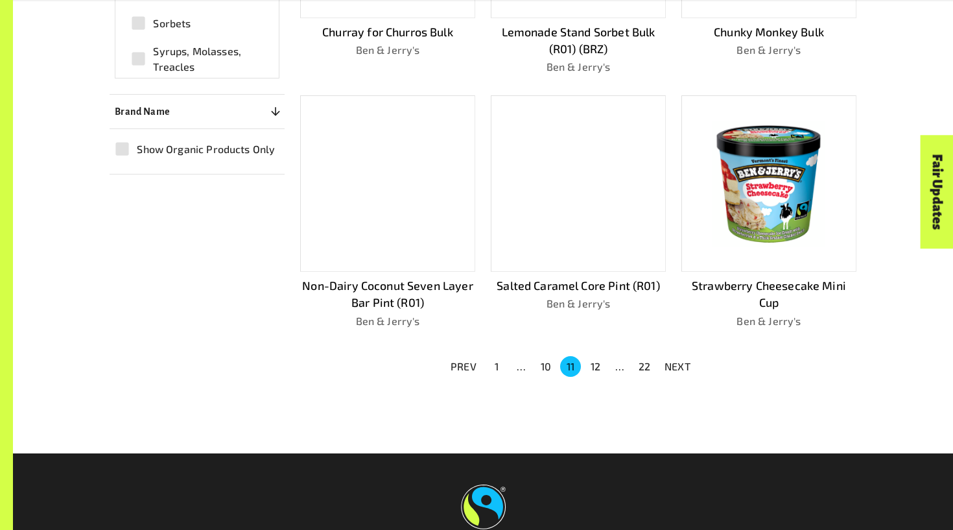
scroll to position [804, 0]
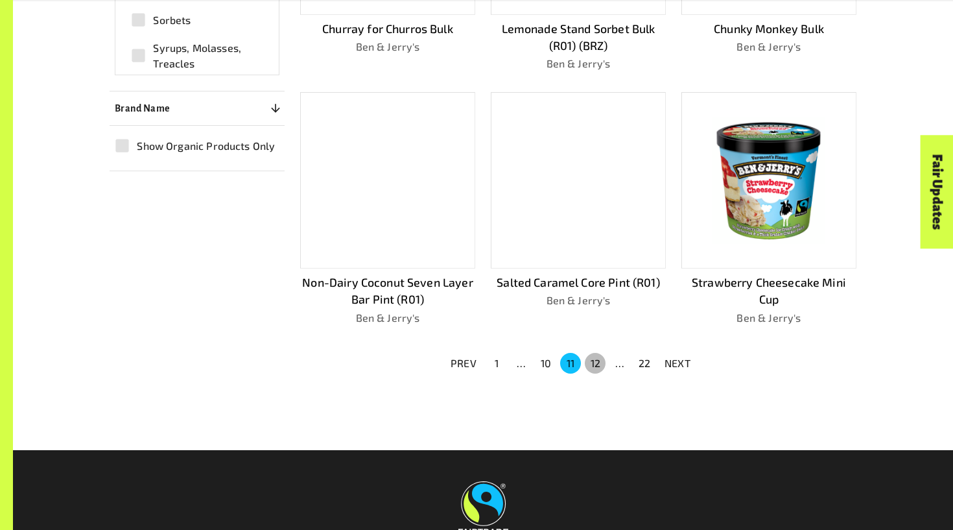
click at [596, 356] on button "12" at bounding box center [595, 363] width 21 height 21
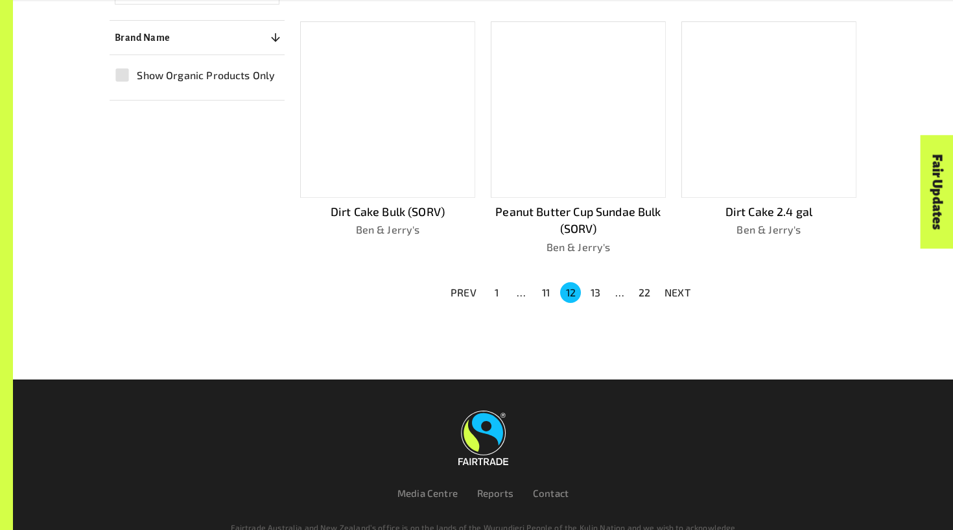
scroll to position [874, 0]
click at [596, 289] on button "13" at bounding box center [595, 293] width 21 height 21
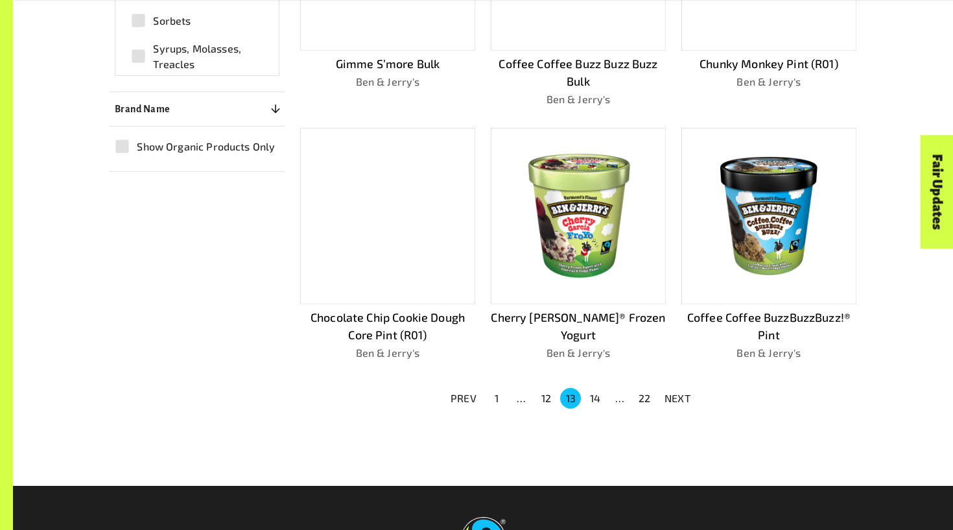
scroll to position [805, 0]
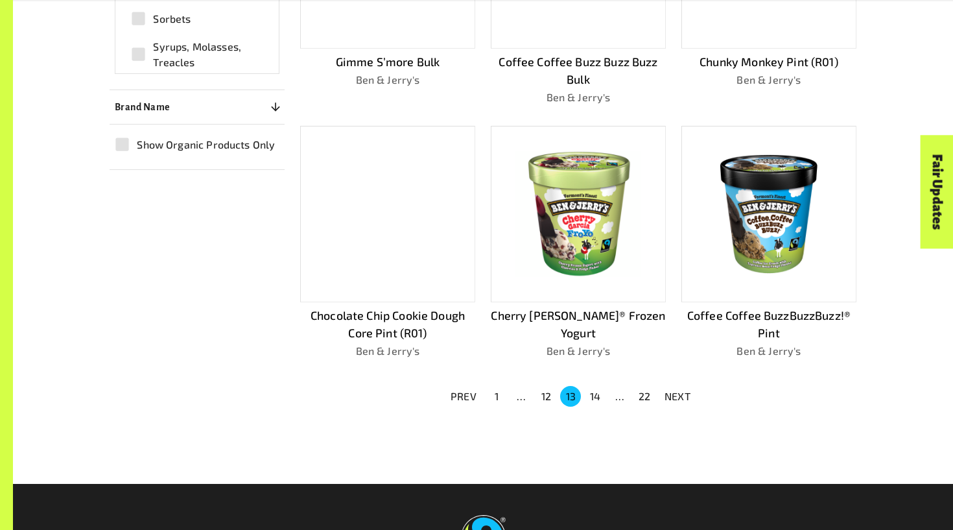
click at [591, 386] on button "14" at bounding box center [595, 396] width 21 height 21
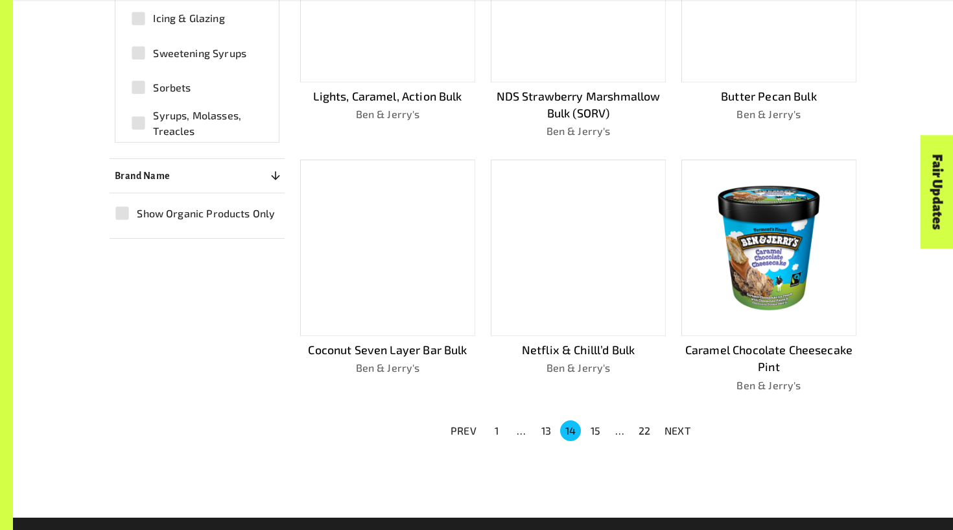
scroll to position [792, 0]
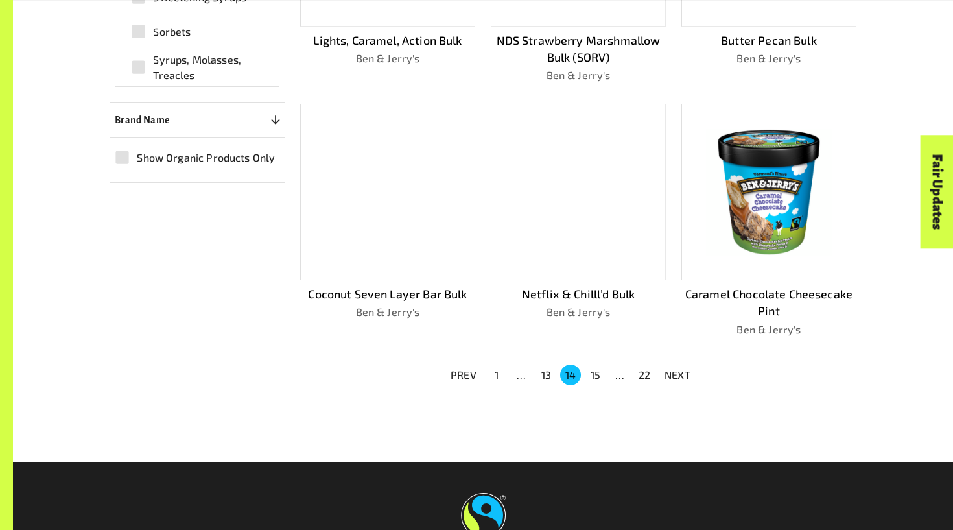
click at [599, 372] on button "15" at bounding box center [595, 374] width 21 height 21
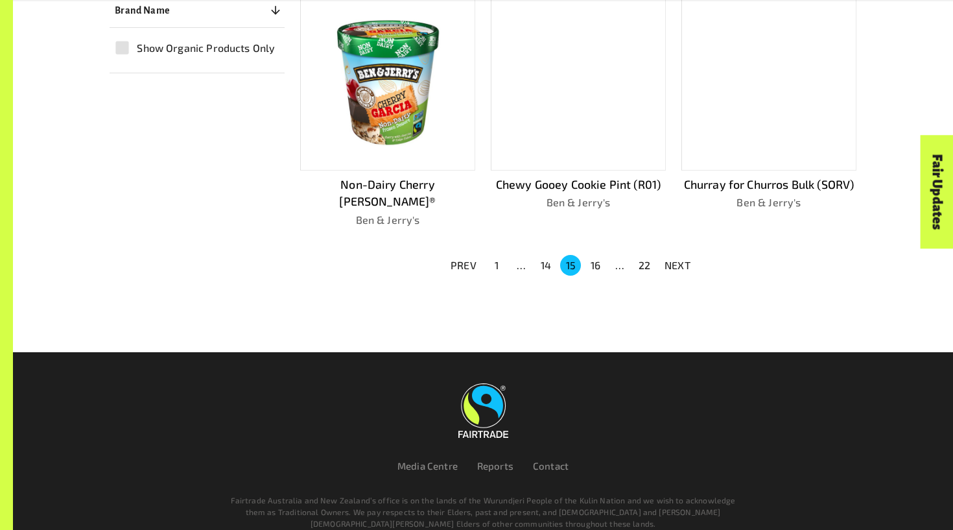
scroll to position [901, 0]
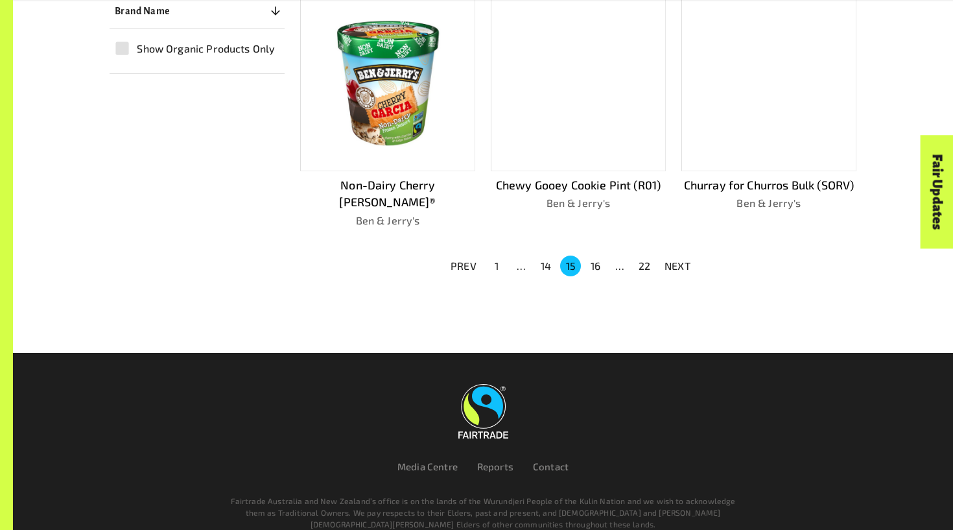
click at [596, 256] on button "16" at bounding box center [595, 266] width 21 height 21
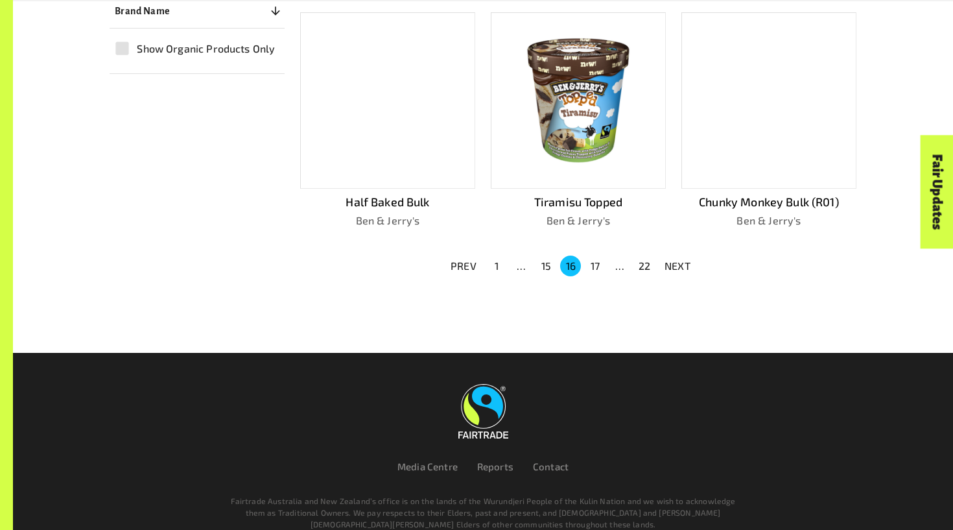
scroll to position [761, 0]
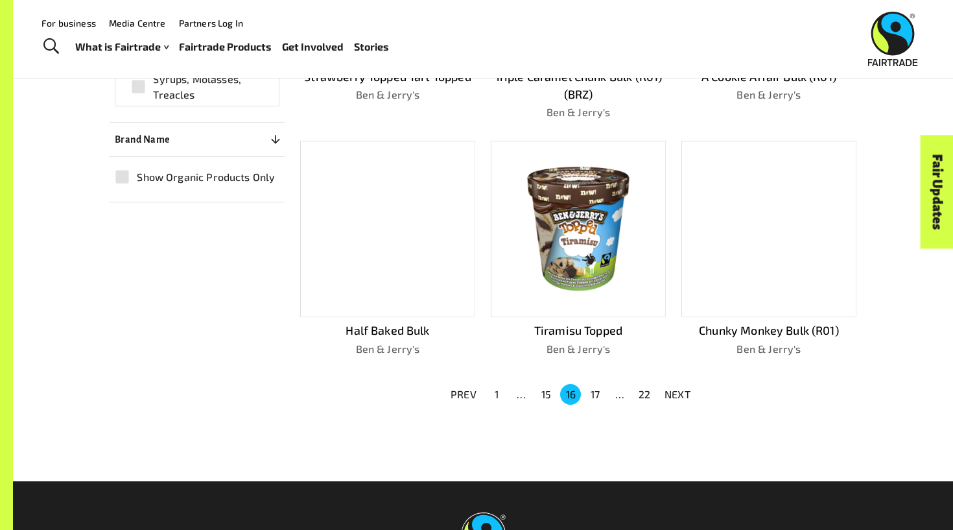
click at [594, 206] on img at bounding box center [578, 229] width 156 height 156
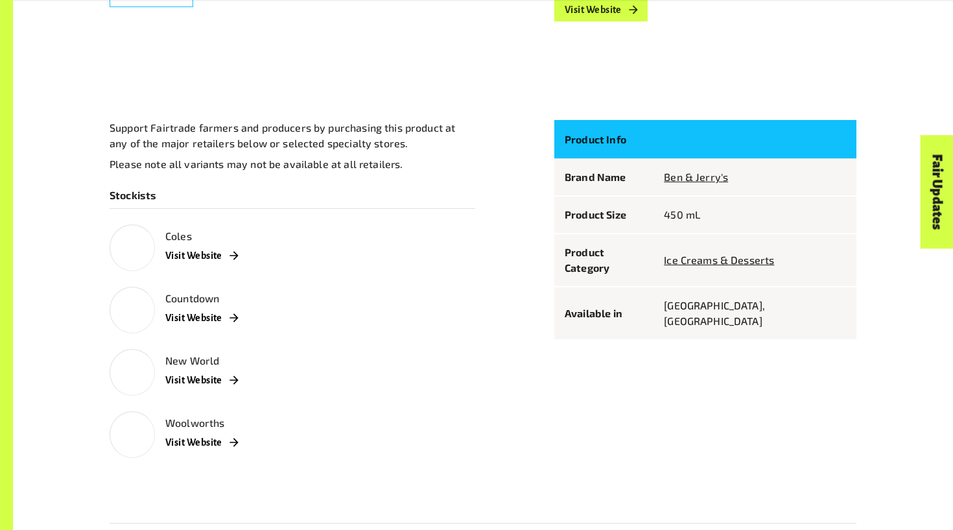
scroll to position [741, 0]
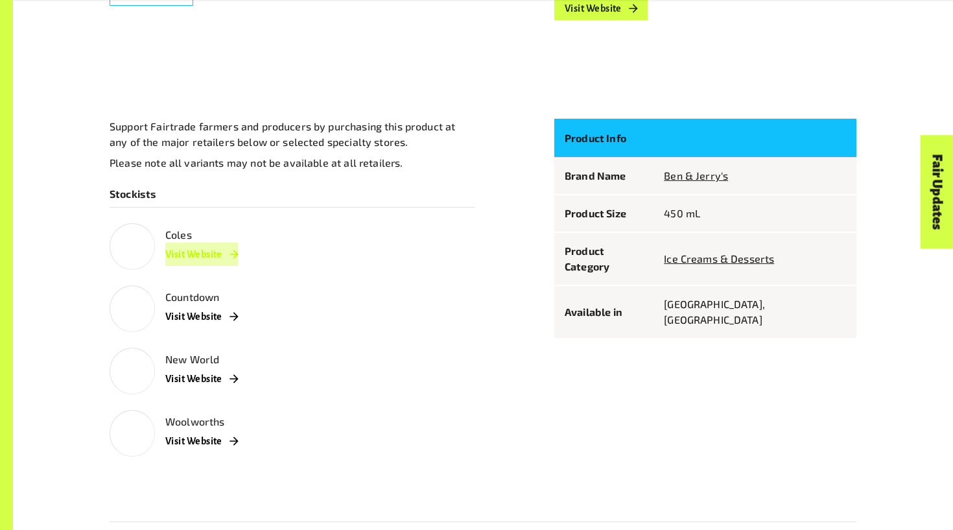
click at [220, 251] on link "Visit Website" at bounding box center [201, 254] width 73 height 23
click at [228, 429] on link "Visit Website" at bounding box center [201, 440] width 73 height 23
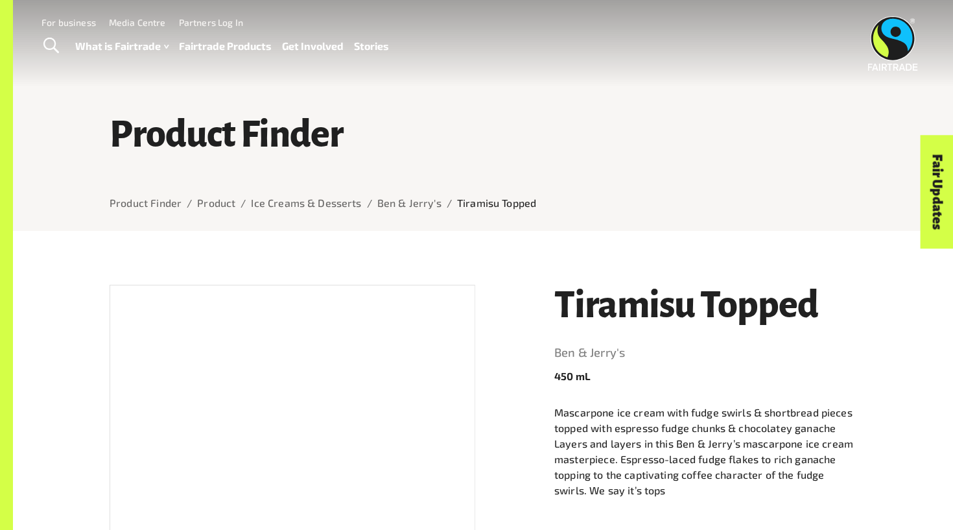
scroll to position [0, 0]
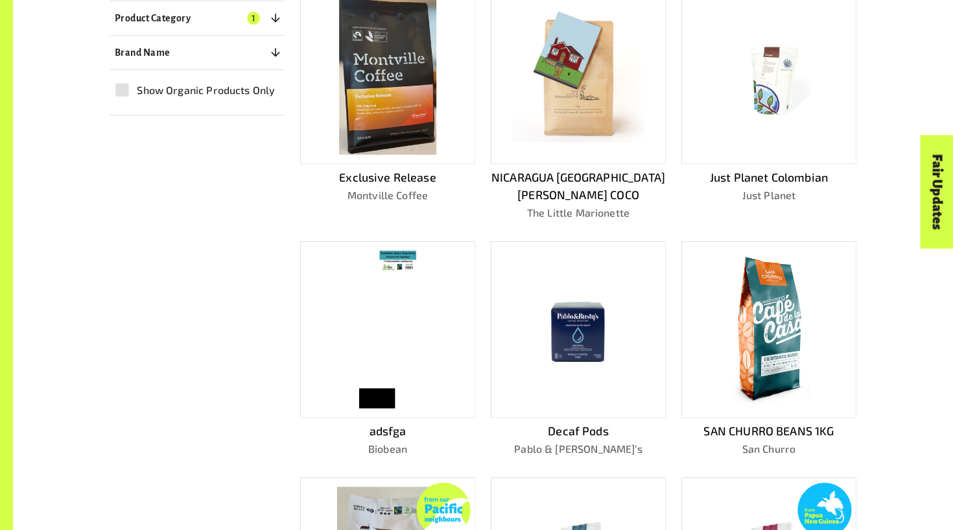
scroll to position [421, 0]
